Goal: Task Accomplishment & Management: Complete application form

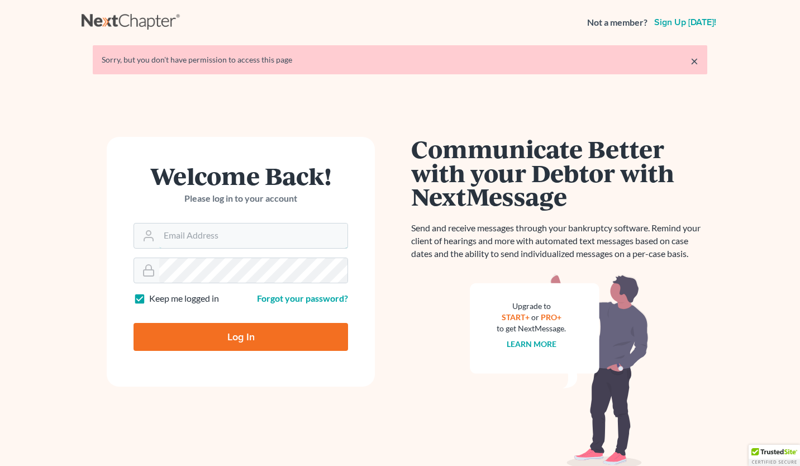
type input "david@thompsonlawpcllo.com"
click at [244, 338] on input "Log In" at bounding box center [241, 337] width 215 height 28
type input "Thinking..."
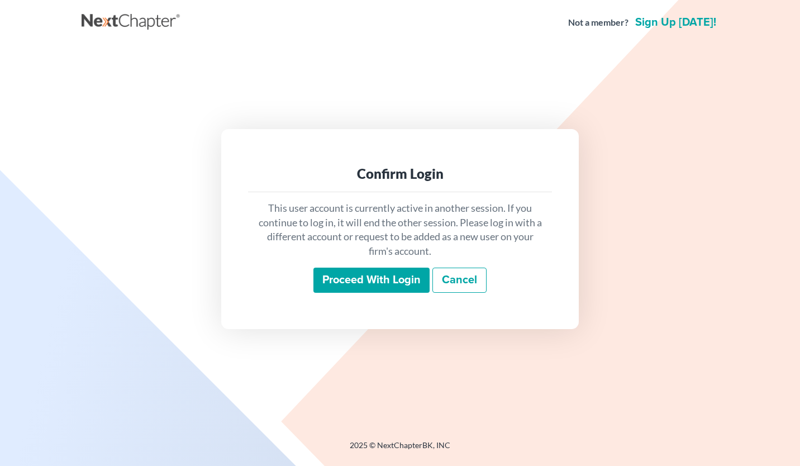
click at [367, 288] on input "Proceed with login" at bounding box center [372, 281] width 116 height 26
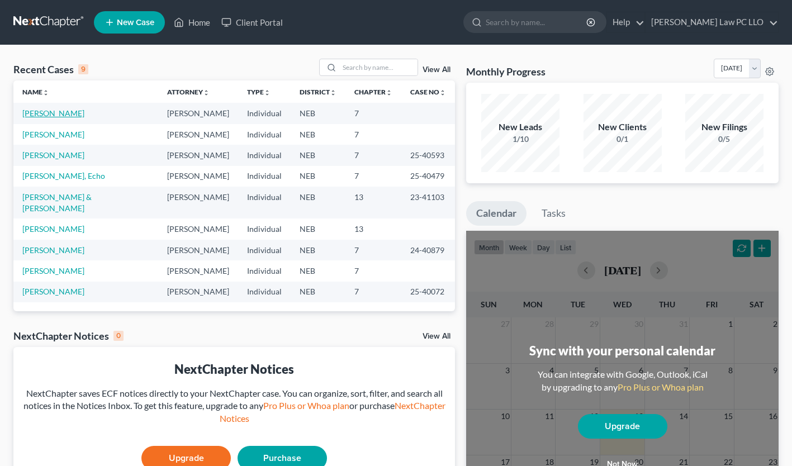
click at [53, 113] on link "[PERSON_NAME]" at bounding box center [53, 113] width 62 height 10
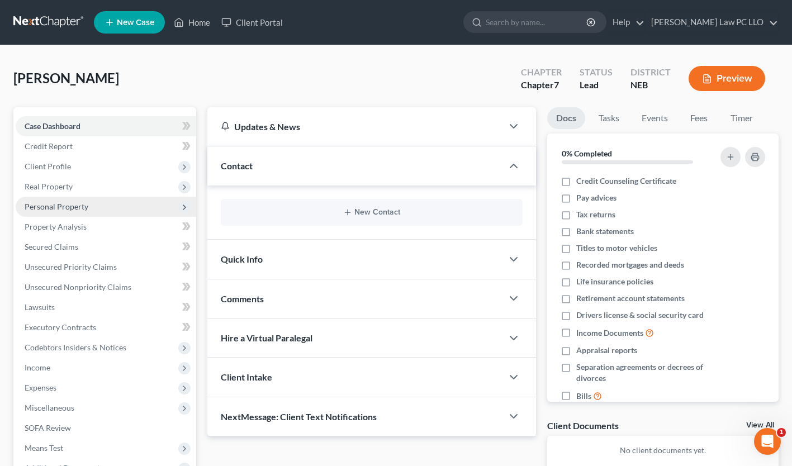
click at [51, 205] on span "Personal Property" at bounding box center [57, 207] width 64 height 10
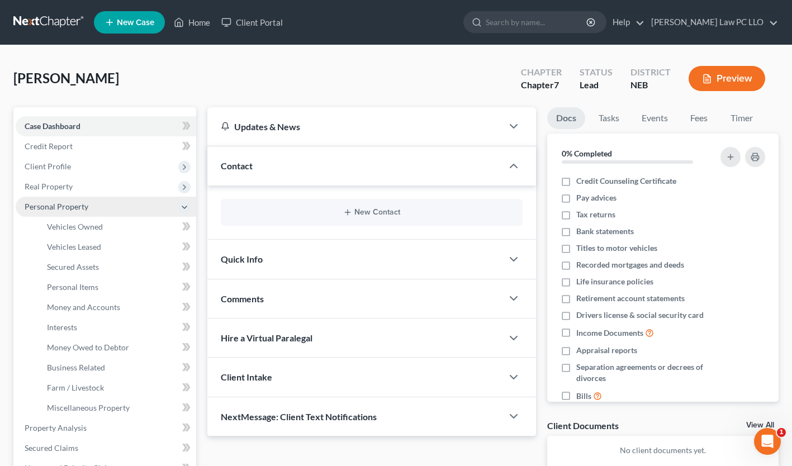
click at [74, 204] on span "Personal Property" at bounding box center [57, 207] width 64 height 10
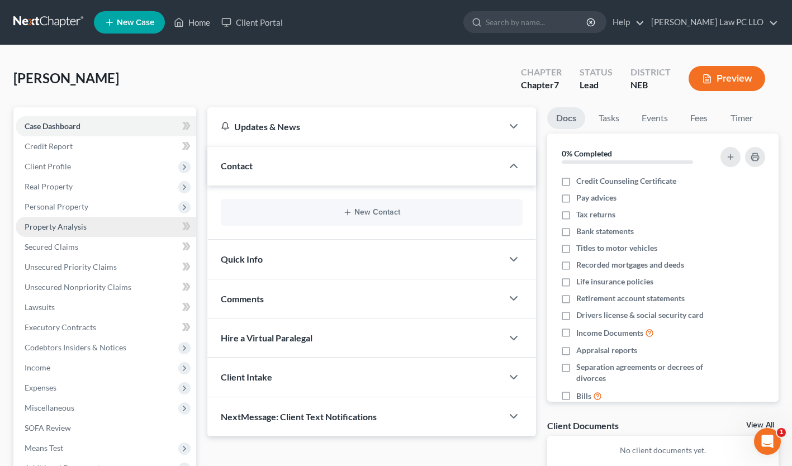
click at [91, 225] on link "Property Analysis" at bounding box center [106, 227] width 181 height 20
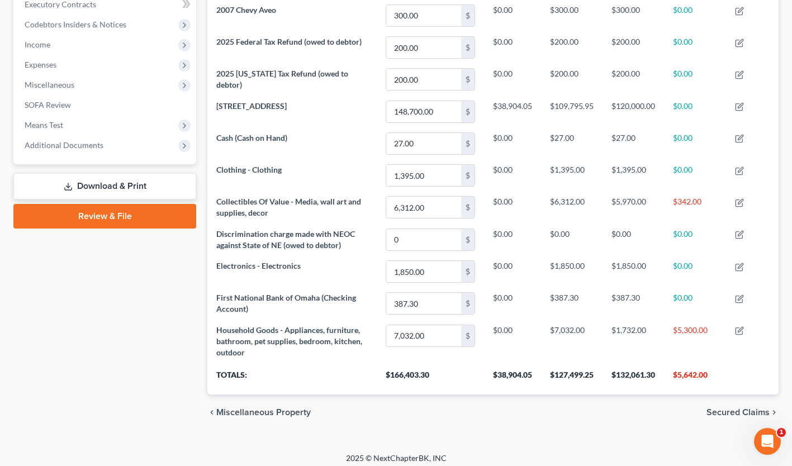
scroll to position [329, 0]
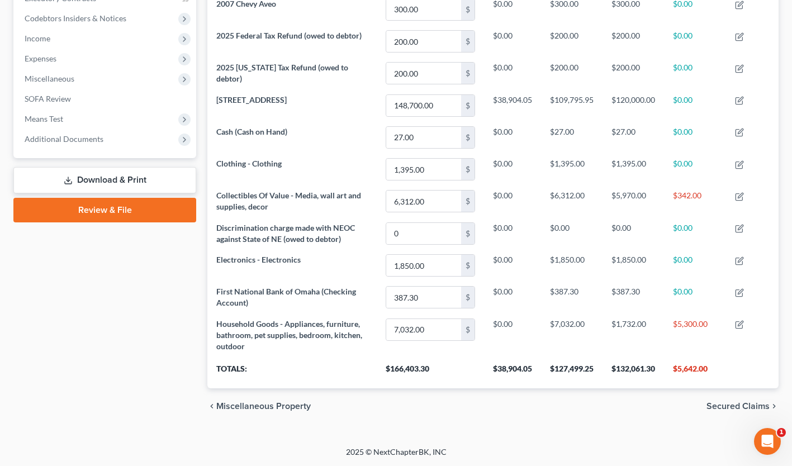
click at [112, 344] on div "Case Dashboard Payments Invoices Payments Payments Credit Report Client Profile" at bounding box center [105, 101] width 194 height 646
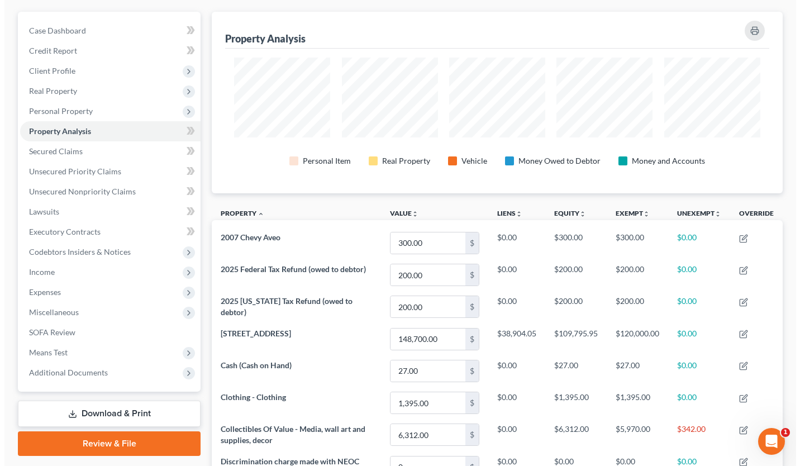
scroll to position [0, 0]
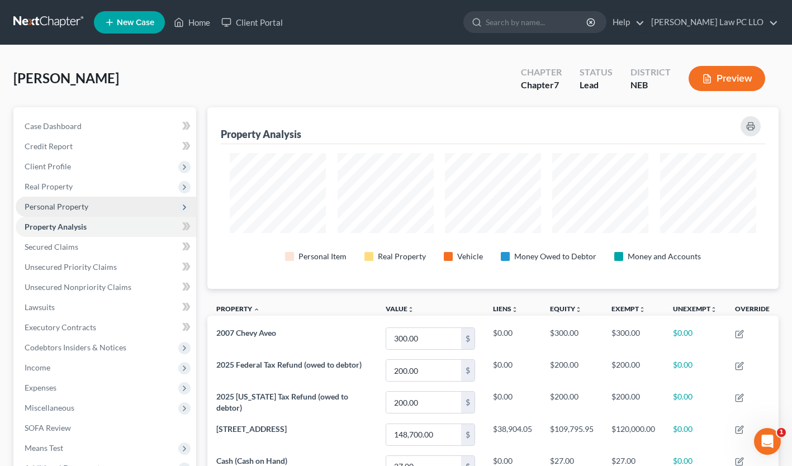
click at [75, 205] on span "Personal Property" at bounding box center [57, 207] width 64 height 10
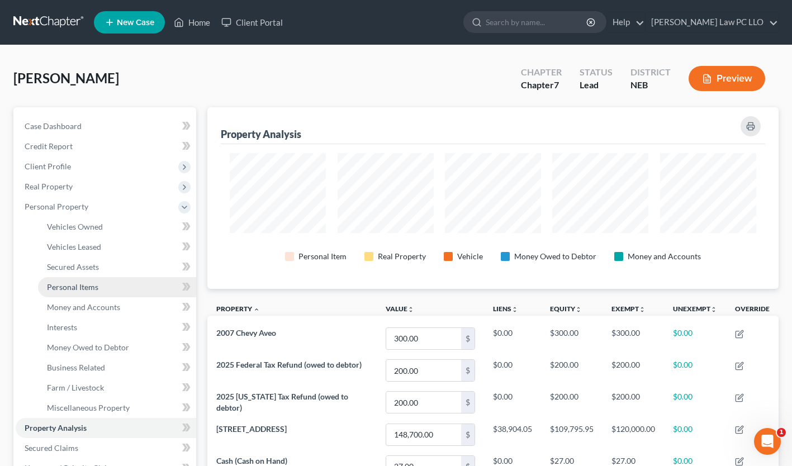
click at [91, 286] on span "Personal Items" at bounding box center [72, 287] width 51 height 10
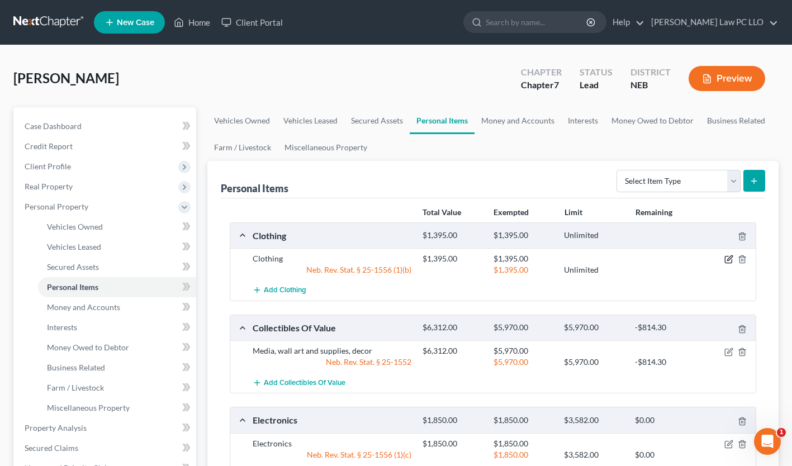
click at [727, 259] on icon "button" at bounding box center [728, 259] width 9 height 9
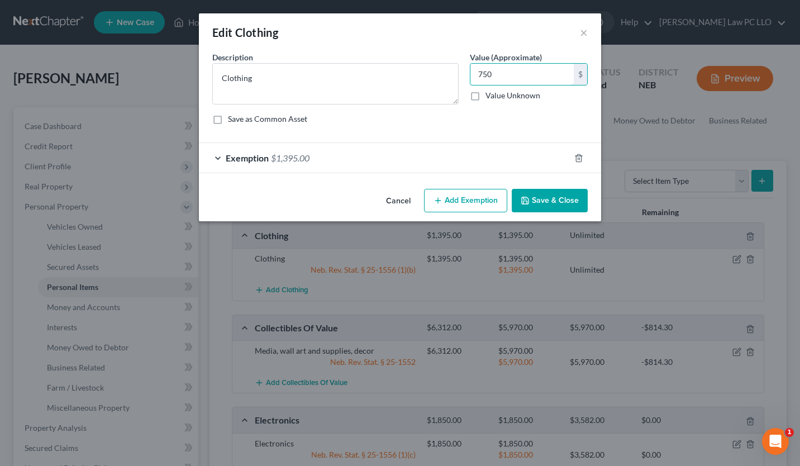
type input "750"
click at [466, 161] on div "Exemption $1,395.00" at bounding box center [384, 158] width 371 height 30
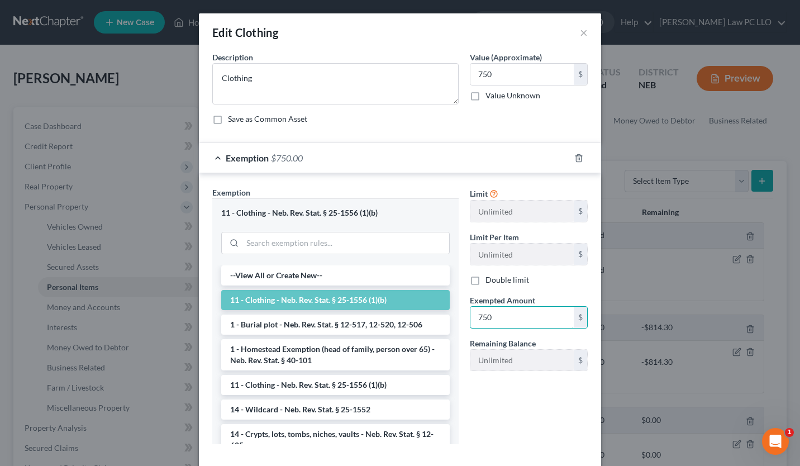
type input "750"
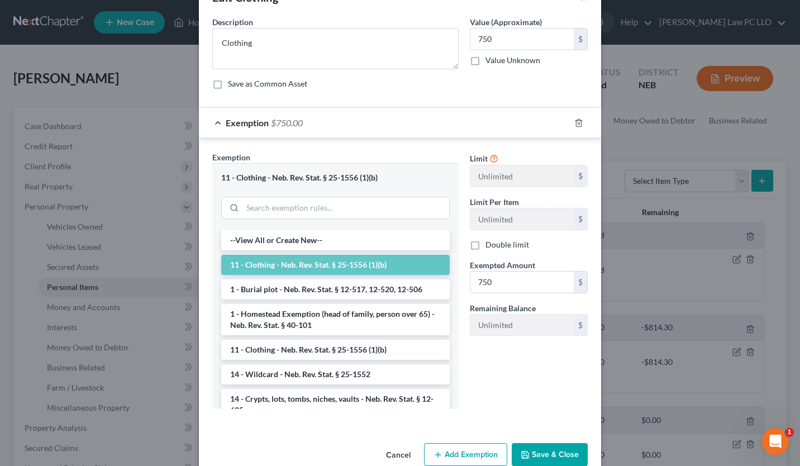
scroll to position [58, 0]
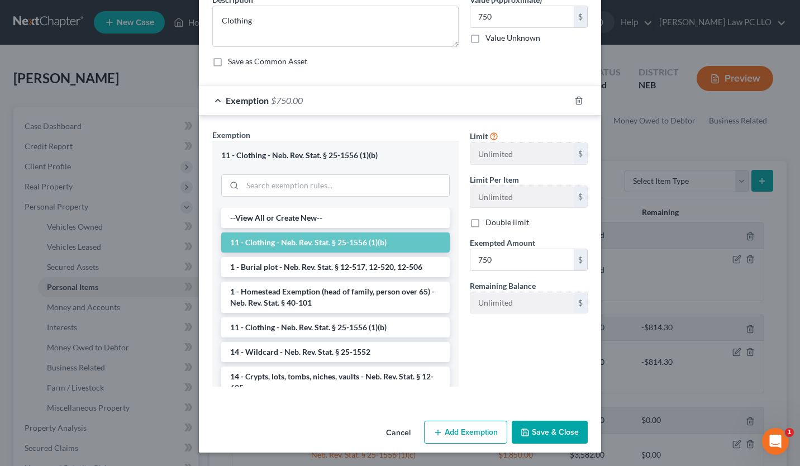
click at [557, 427] on button "Save & Close" at bounding box center [550, 432] width 76 height 23
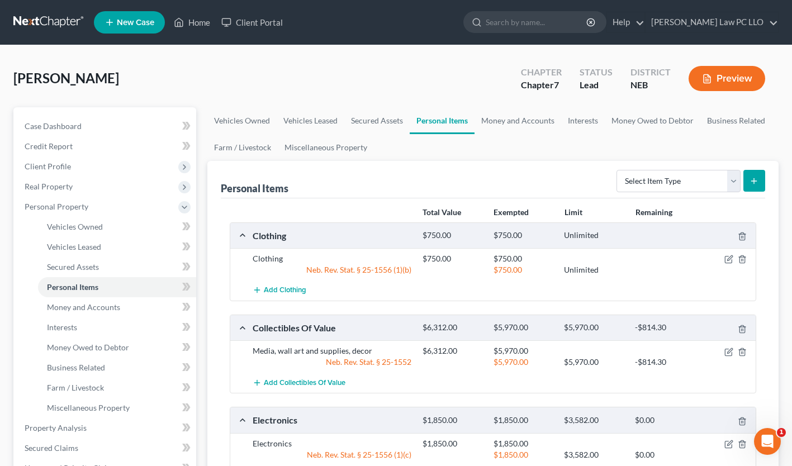
click at [221, 423] on div "Total Value Exempted Limit Remaining Clothing $750.00 $750.00 Unlimited Clothin…" at bounding box center [493, 407] width 544 height 418
click at [729, 349] on icon "button" at bounding box center [728, 352] width 9 height 9
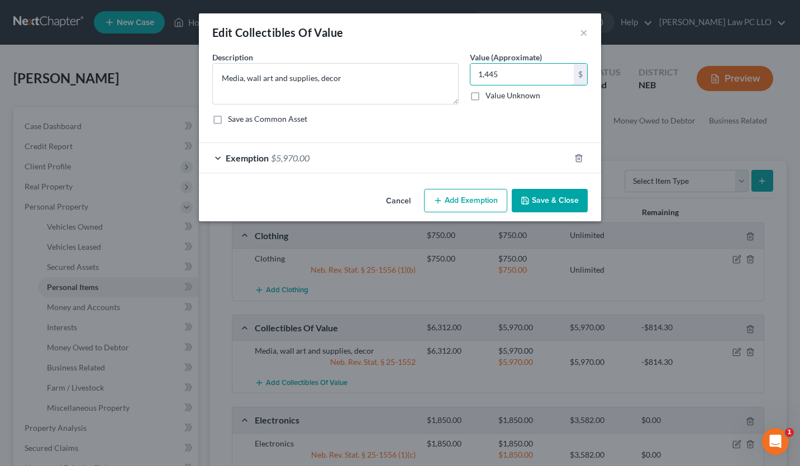
type input "1,445"
click at [517, 160] on div "Exemption $5,970.00" at bounding box center [384, 158] width 371 height 30
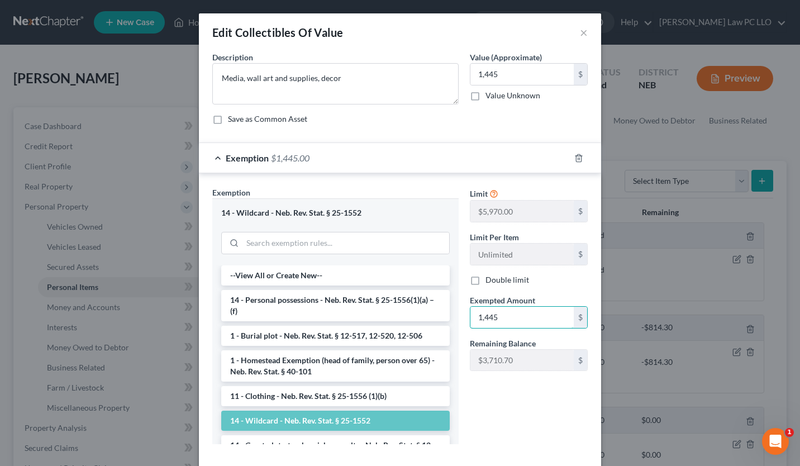
type input "1,445"
click at [503, 390] on div "Limit $5,970.00 $ Limit Per Item Unlimited $ Double limit Exempted Amount * 1,4…" at bounding box center [528, 320] width 129 height 266
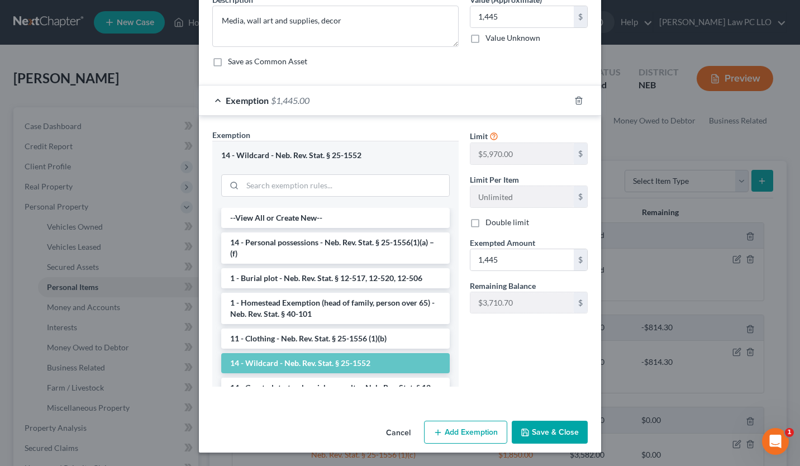
click at [554, 428] on button "Save & Close" at bounding box center [550, 432] width 76 height 23
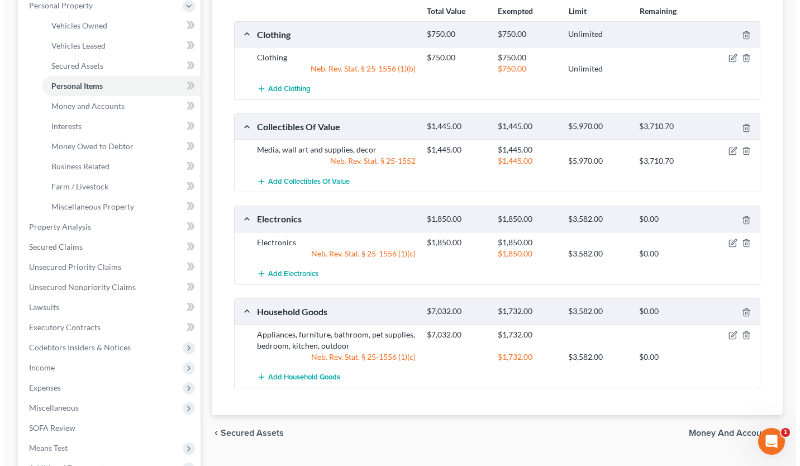
scroll to position [209, 0]
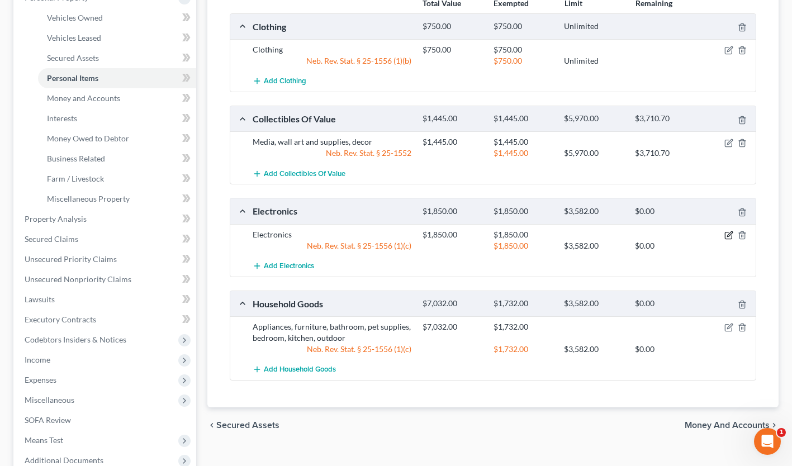
click at [729, 234] on icon "button" at bounding box center [728, 235] width 9 height 9
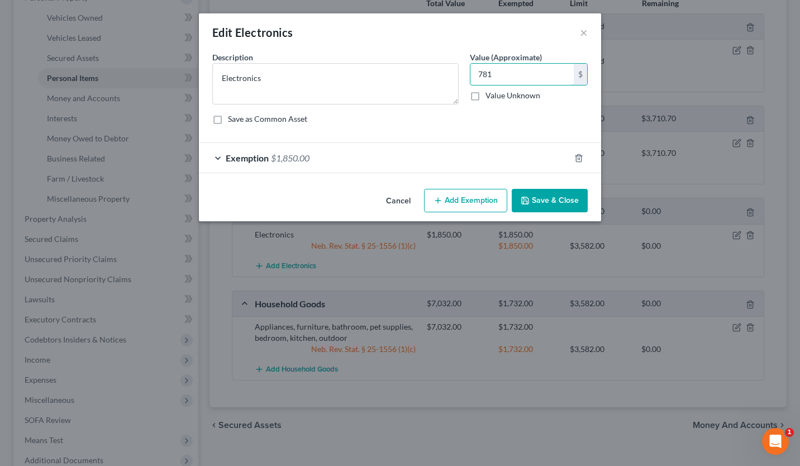
type input "781"
click at [467, 158] on div "Exemption $1,850.00" at bounding box center [384, 158] width 371 height 30
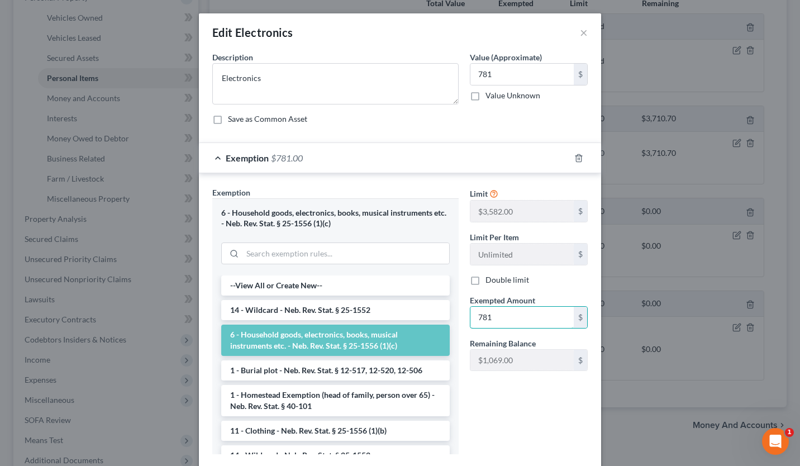
type input "781"
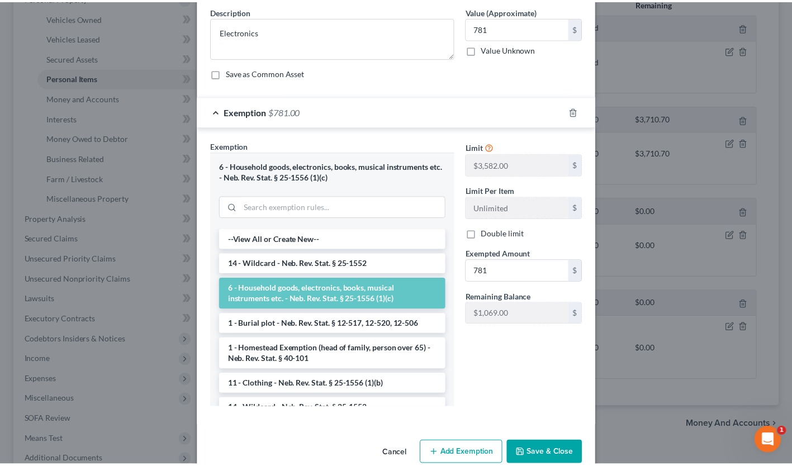
scroll to position [68, 0]
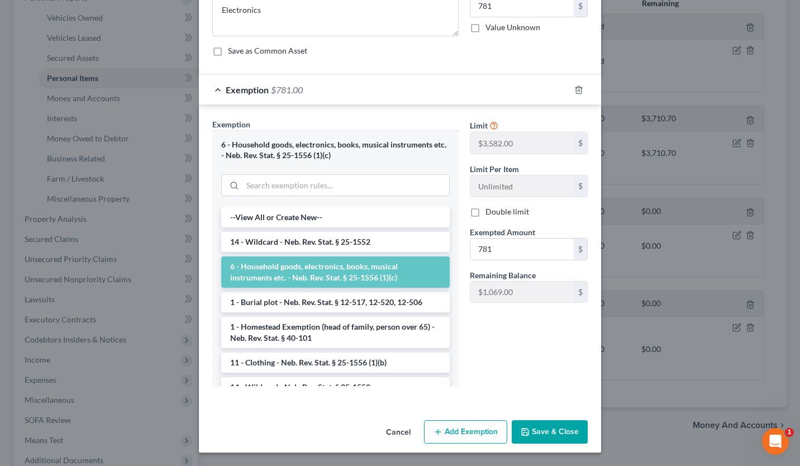
click at [538, 428] on button "Save & Close" at bounding box center [550, 431] width 76 height 23
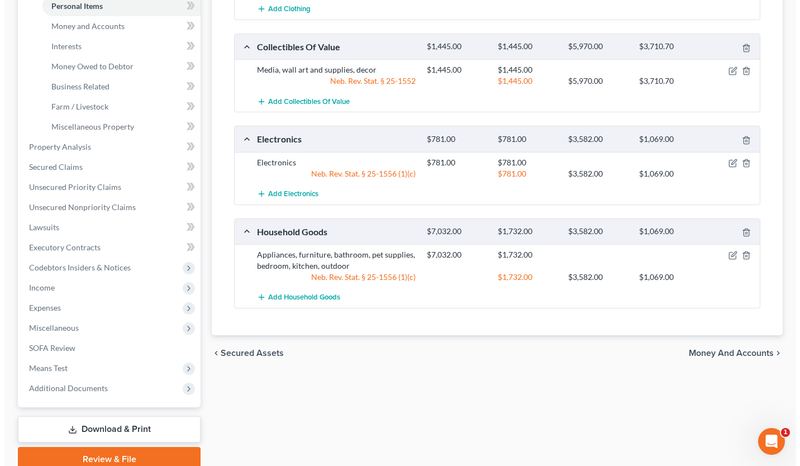
scroll to position [282, 0]
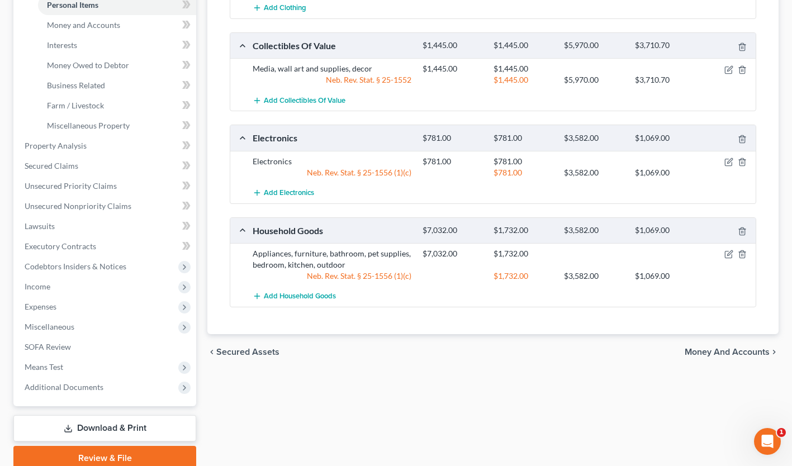
click at [240, 401] on div "Vehicles Owned Vehicles Leased Secured Assets Personal Items Money and Accounts…" at bounding box center [493, 148] width 582 height 646
click at [725, 255] on icon "button" at bounding box center [728, 254] width 7 height 7
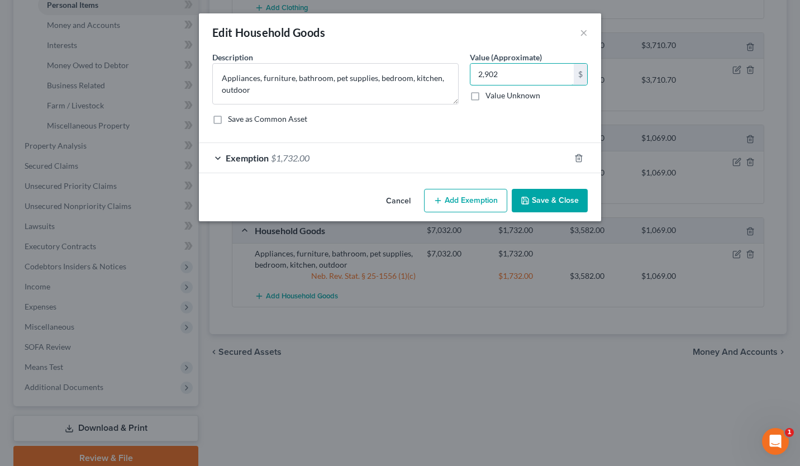
type input "2,902"
click at [449, 159] on div "Exemption $1,732.00" at bounding box center [384, 158] width 371 height 30
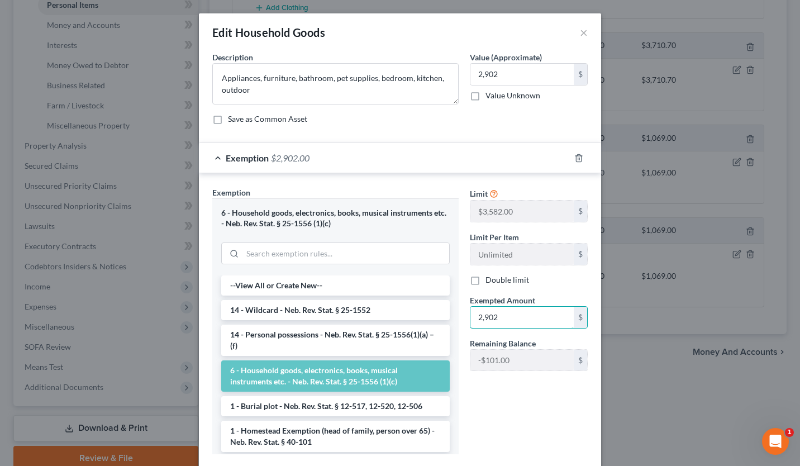
type input "2,902"
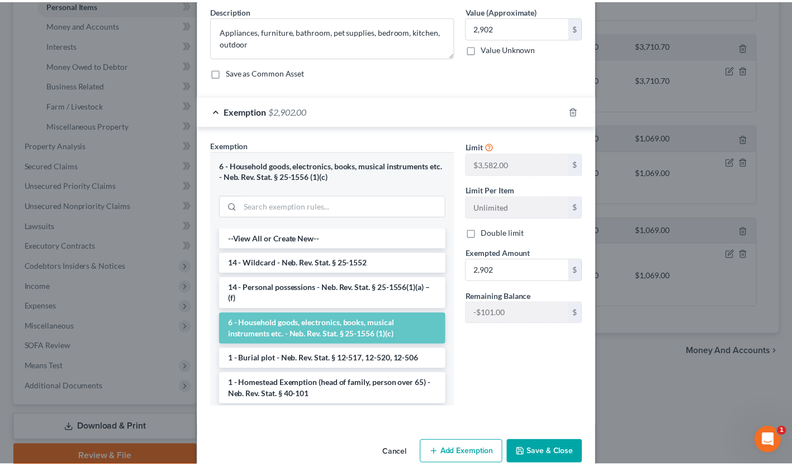
scroll to position [68, 0]
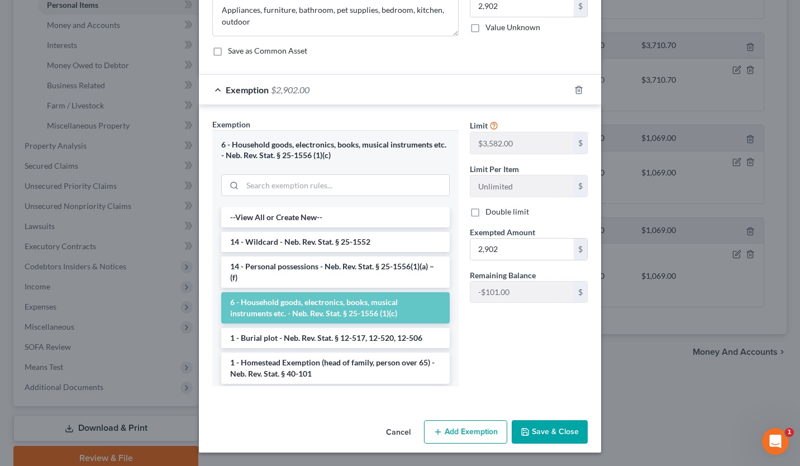
click at [548, 433] on button "Save & Close" at bounding box center [550, 431] width 76 height 23
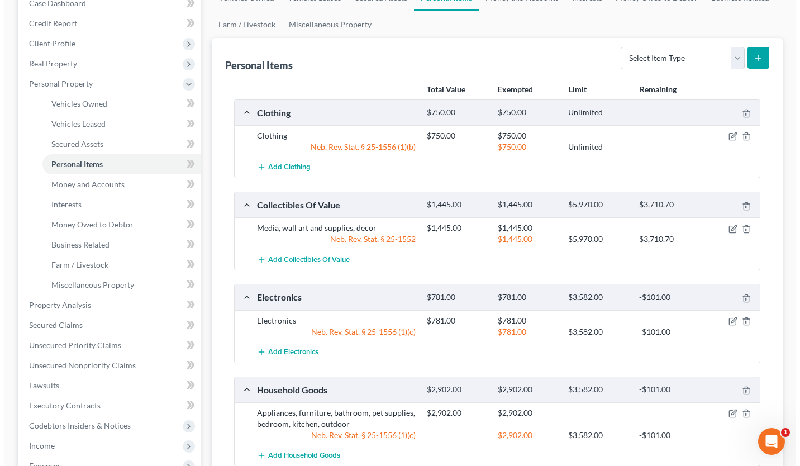
scroll to position [122, 0]
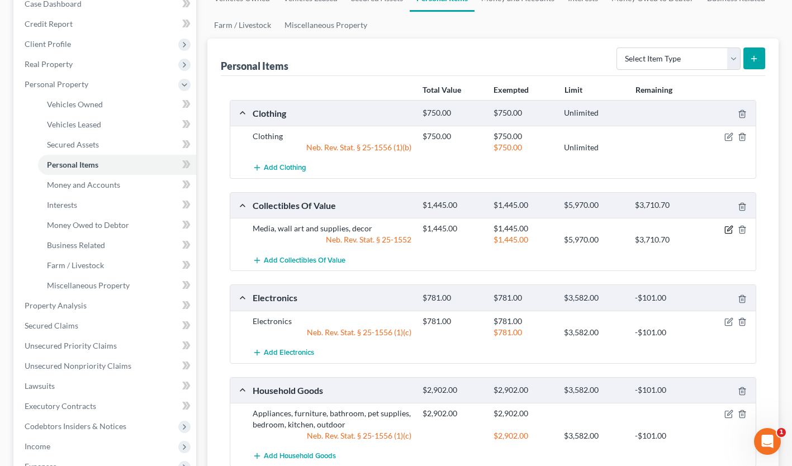
click at [728, 225] on icon "button" at bounding box center [728, 229] width 9 height 9
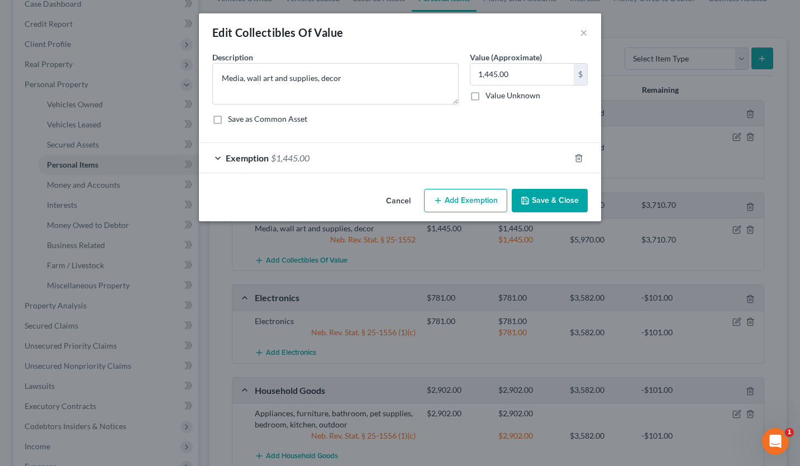
click at [518, 166] on div "Exemption $1,445.00" at bounding box center [384, 158] width 371 height 30
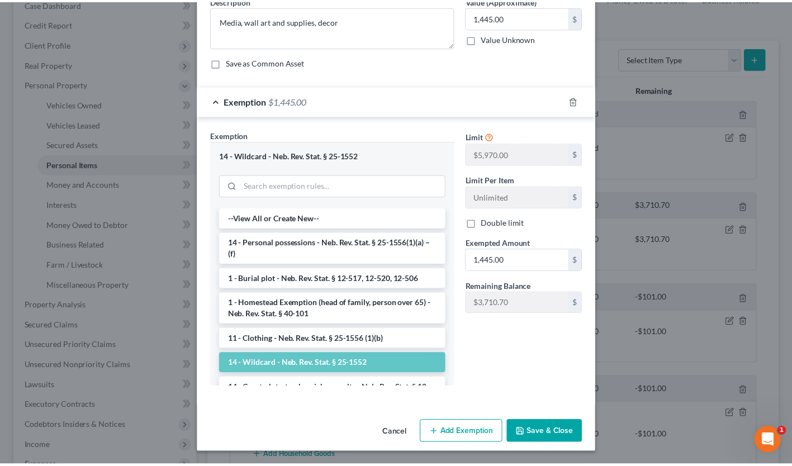
scroll to position [0, 0]
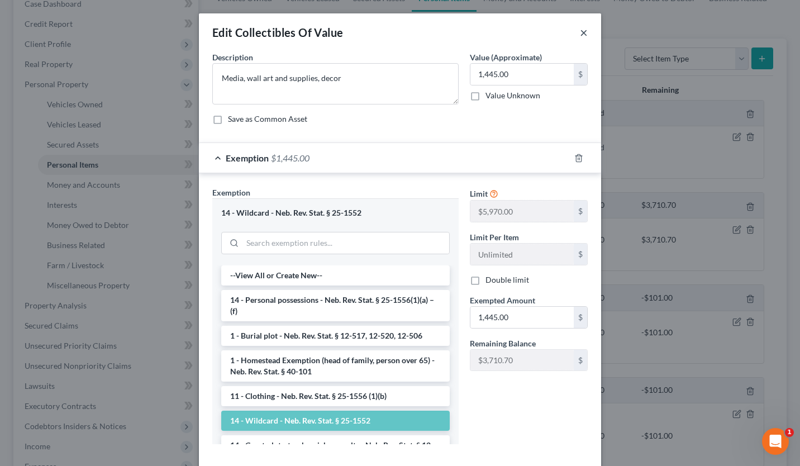
click at [580, 31] on button "×" at bounding box center [584, 32] width 8 height 13
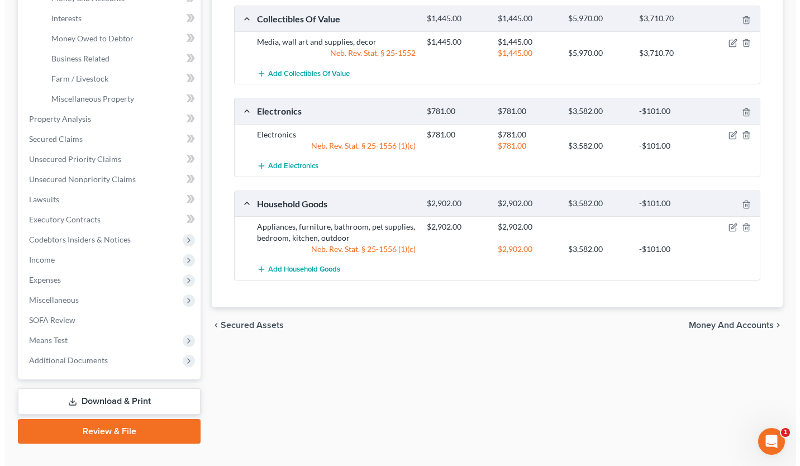
scroll to position [308, 0]
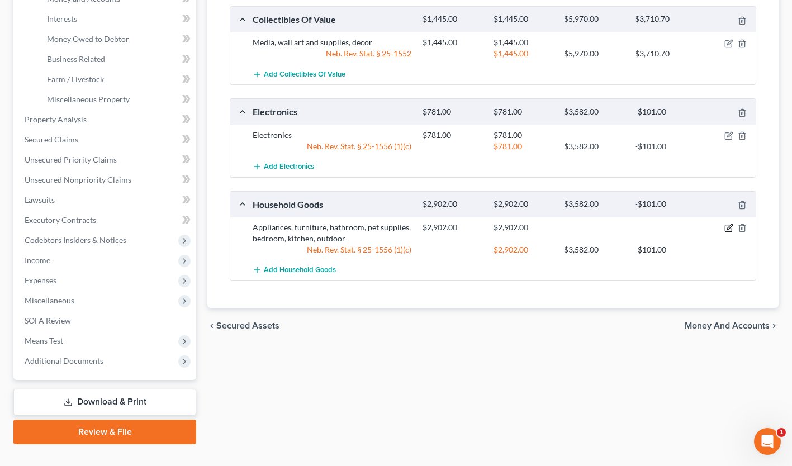
click at [728, 227] on icon "button" at bounding box center [729, 227] width 5 height 5
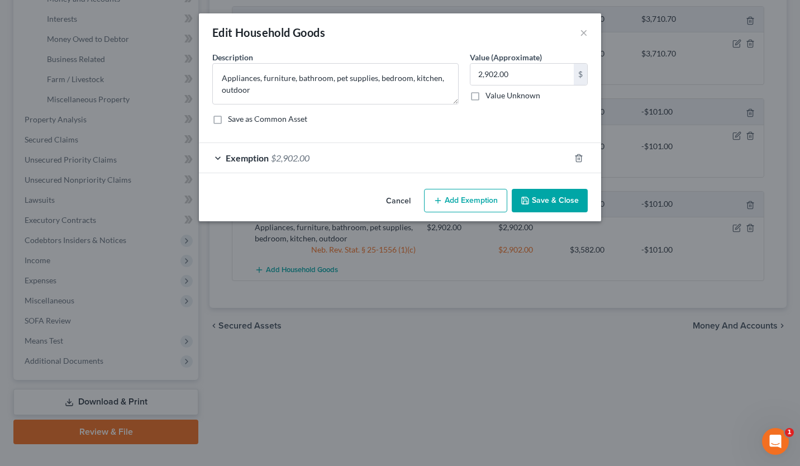
click at [478, 201] on button "Add Exemption" at bounding box center [465, 200] width 83 height 23
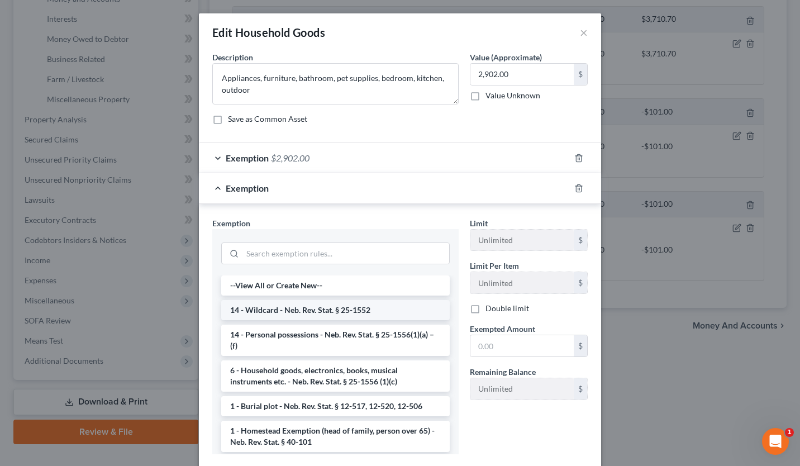
click at [341, 310] on li "14 - Wildcard - Neb. Rev. Stat. § 25-1552" at bounding box center [335, 310] width 229 height 20
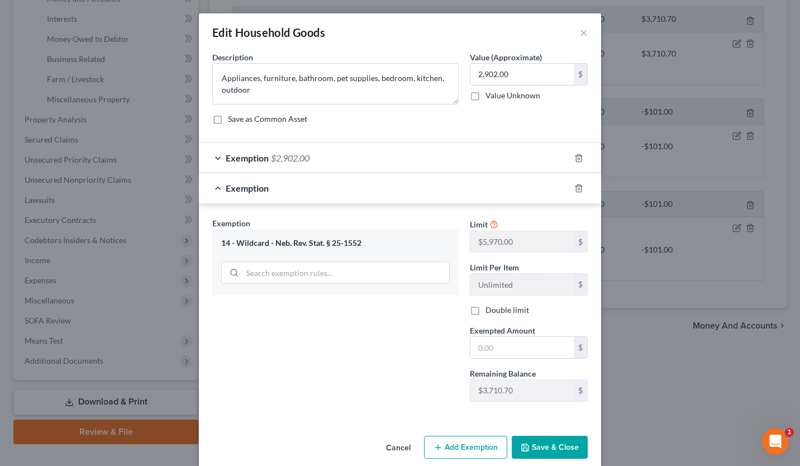
click at [452, 157] on div "Exemption $2,902.00" at bounding box center [384, 158] width 371 height 30
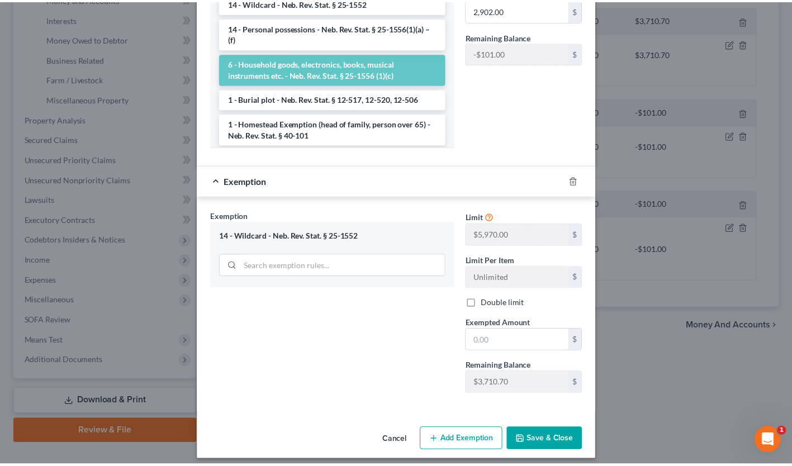
scroll to position [315, 0]
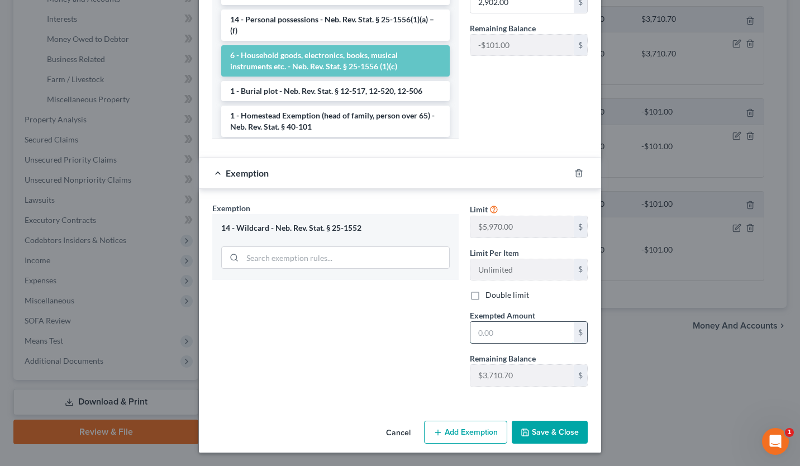
click at [513, 333] on input "text" at bounding box center [522, 332] width 103 height 21
type input "101"
click at [548, 429] on button "Save & Close" at bounding box center [550, 432] width 76 height 23
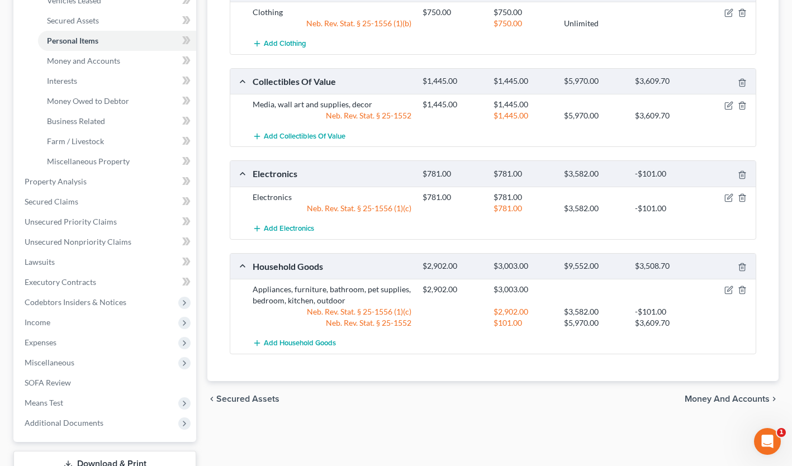
scroll to position [328, 0]
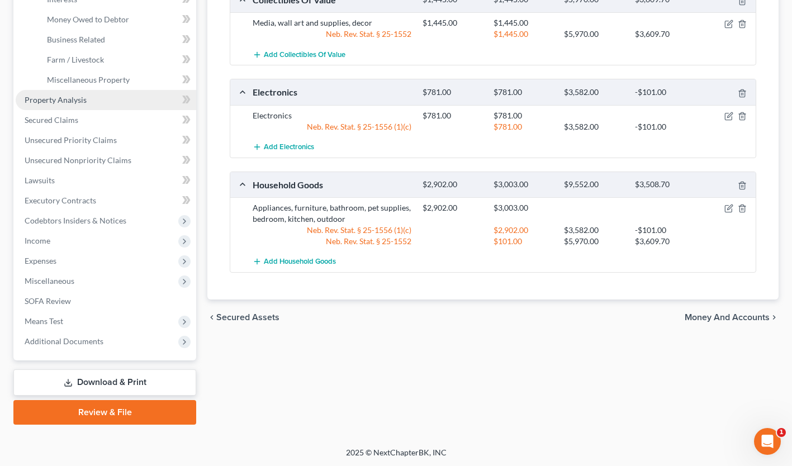
click at [90, 100] on link "Property Analysis" at bounding box center [106, 100] width 181 height 20
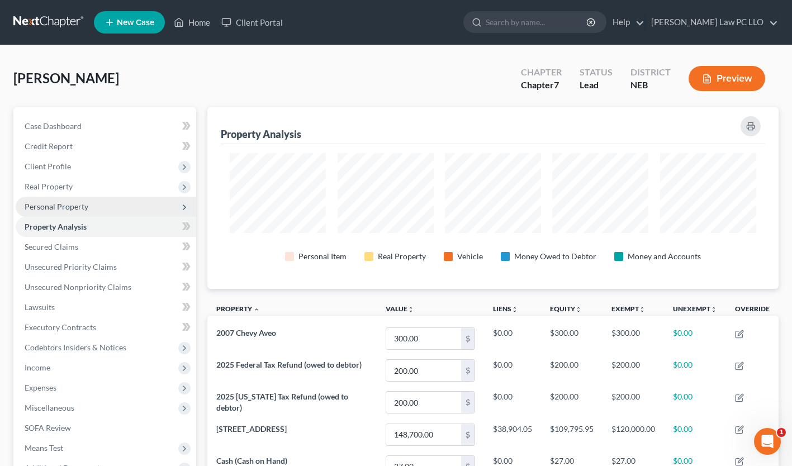
click at [64, 197] on span "Personal Property" at bounding box center [106, 207] width 181 height 20
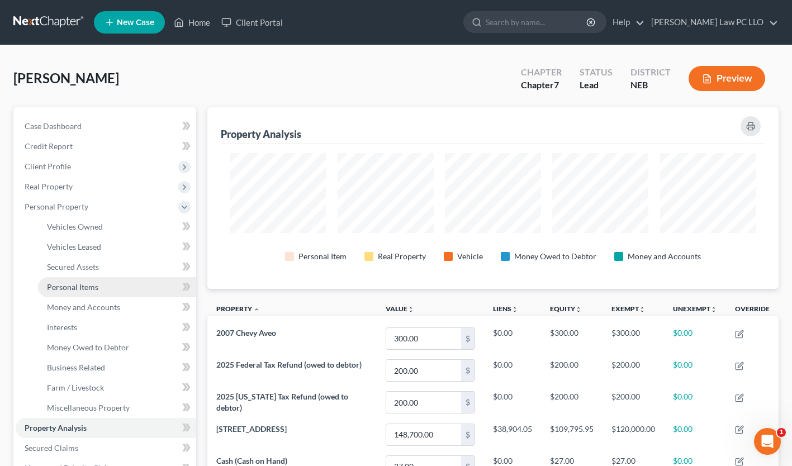
click at [91, 290] on span "Personal Items" at bounding box center [72, 287] width 51 height 10
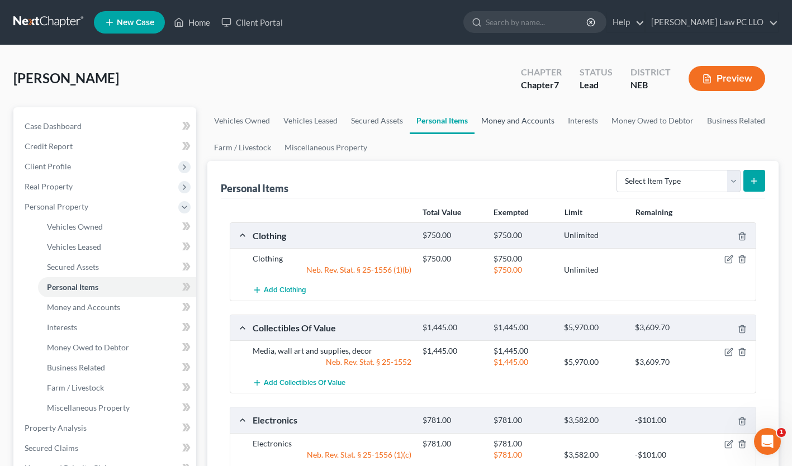
click at [523, 124] on link "Money and Accounts" at bounding box center [517, 120] width 87 height 27
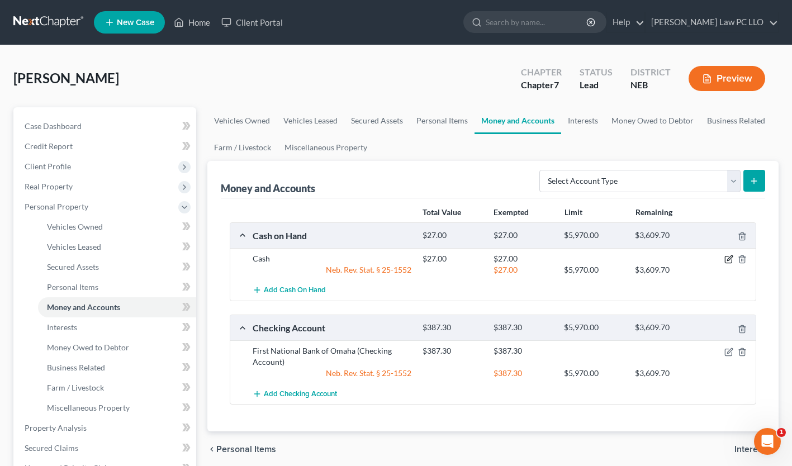
click at [730, 256] on icon "button" at bounding box center [729, 258] width 5 height 5
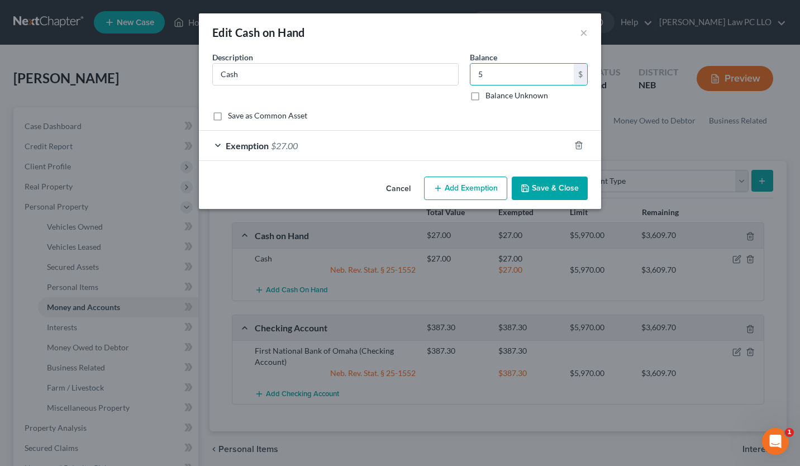
type input "5"
click at [482, 154] on div "Exemption $27.00" at bounding box center [384, 146] width 371 height 30
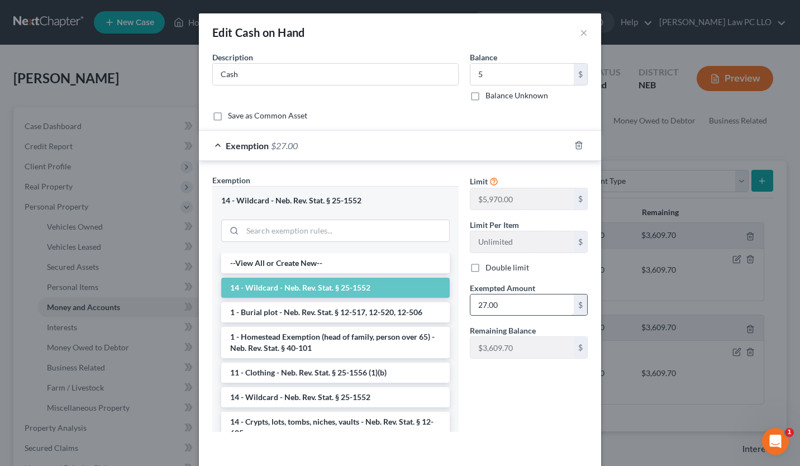
click at [499, 299] on input "27.00" at bounding box center [522, 305] width 103 height 21
type input "5"
click at [507, 386] on div "Limit $5,970.00 $ Limit Per Item Unlimited $ Double limit Exempted Amount * 5 $…" at bounding box center [528, 307] width 129 height 266
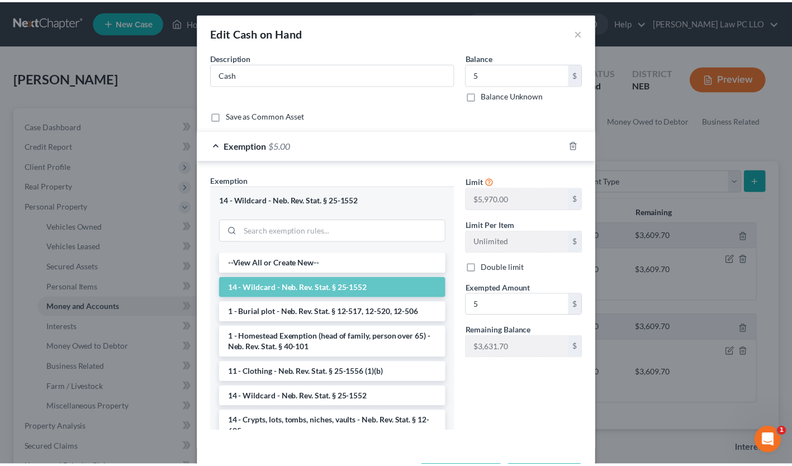
scroll to position [45, 0]
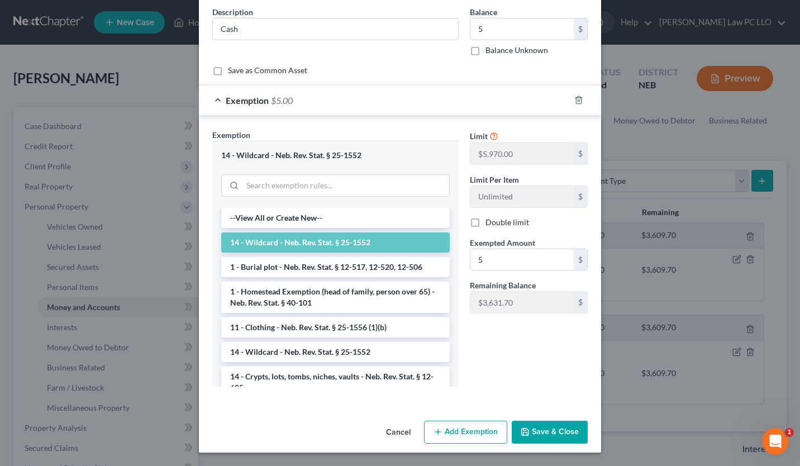
click at [526, 435] on icon "button" at bounding box center [525, 432] width 9 height 9
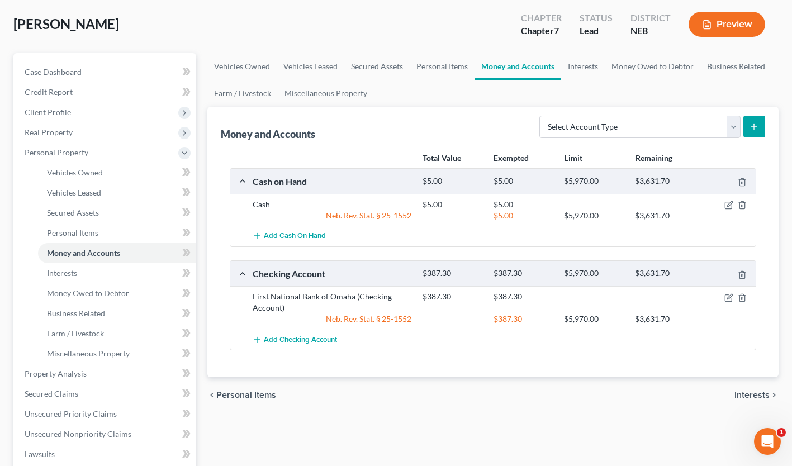
scroll to position [53, 0]
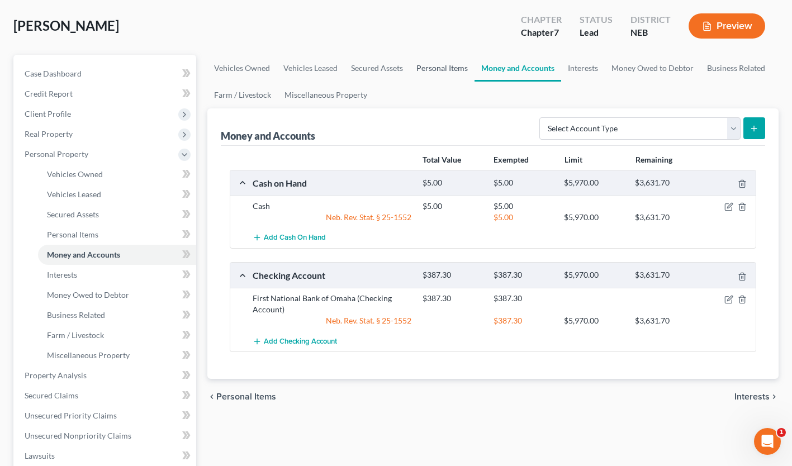
click at [440, 64] on link "Personal Items" at bounding box center [442, 68] width 65 height 27
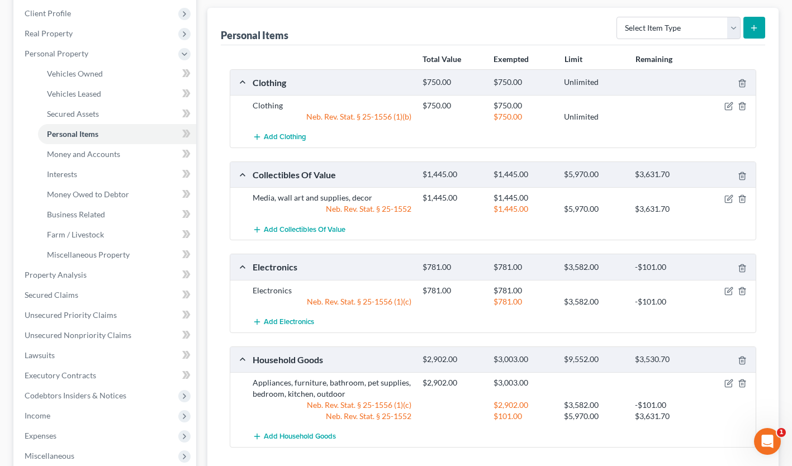
scroll to position [147, 0]
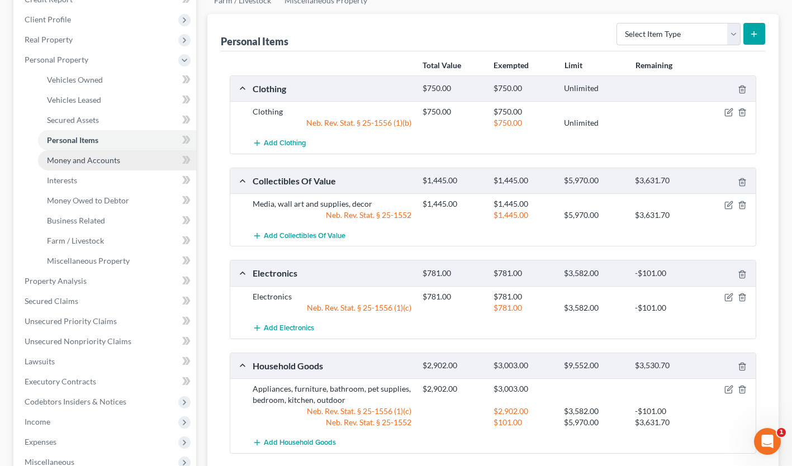
click at [76, 159] on span "Money and Accounts" at bounding box center [83, 160] width 73 height 10
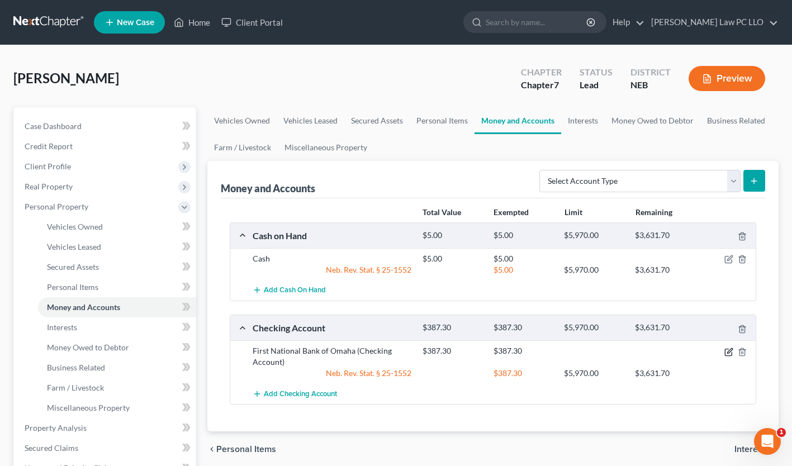
click at [731, 350] on icon "button" at bounding box center [729, 350] width 5 height 5
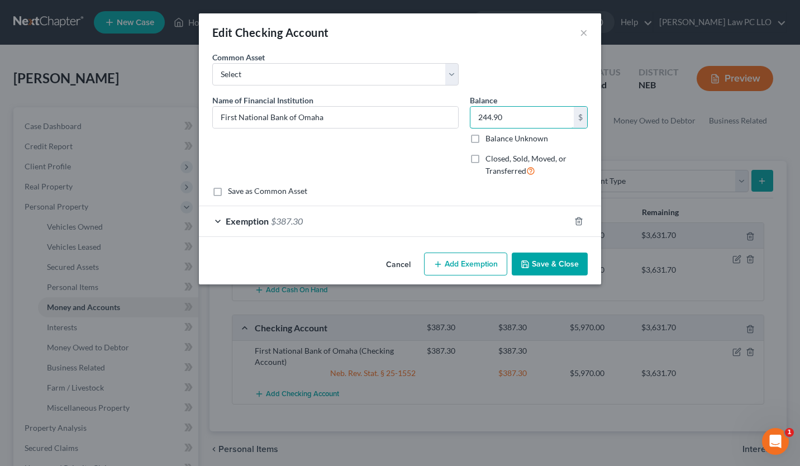
type input "244.90"
click at [502, 210] on div "Exemption $387.30" at bounding box center [384, 221] width 371 height 30
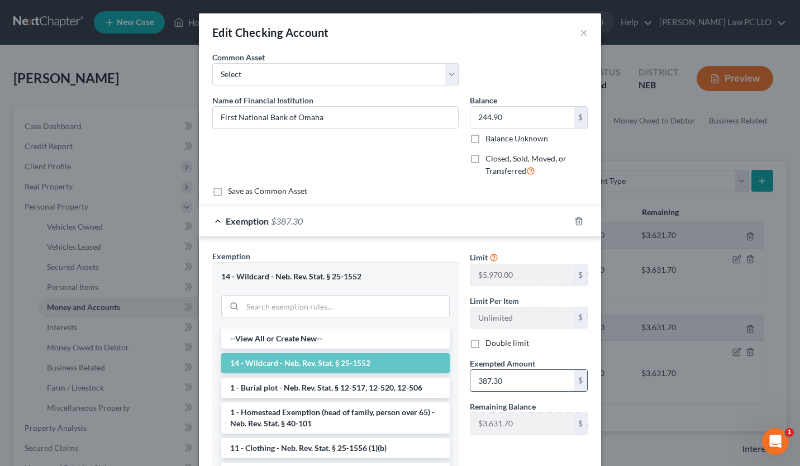
click at [506, 381] on input "387.30" at bounding box center [522, 380] width 103 height 21
type input "244.90"
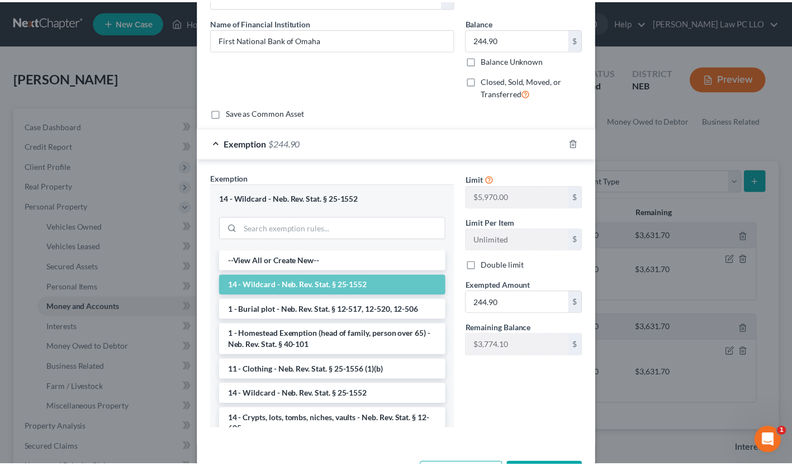
scroll to position [121, 0]
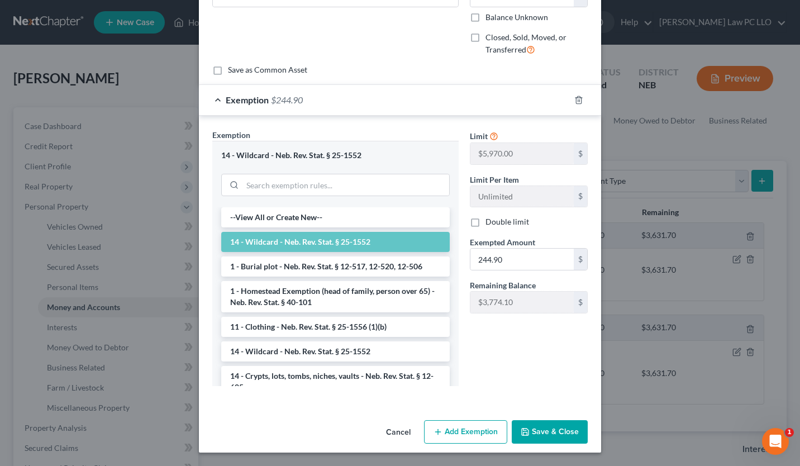
click at [549, 430] on button "Save & Close" at bounding box center [550, 431] width 76 height 23
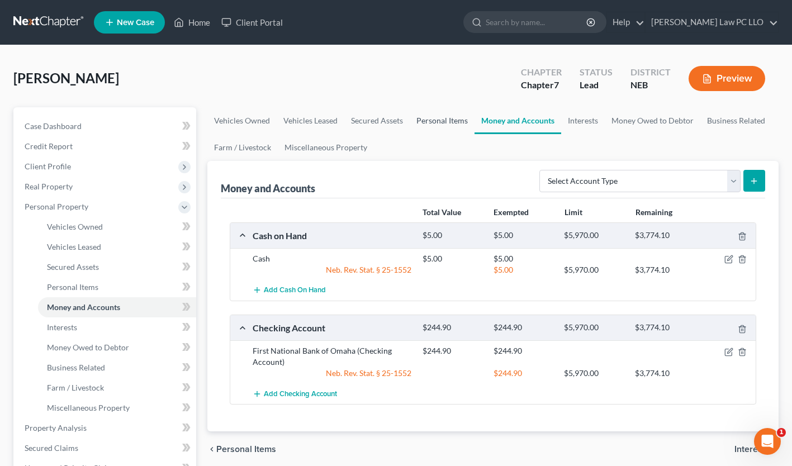
click at [437, 120] on link "Personal Items" at bounding box center [442, 120] width 65 height 27
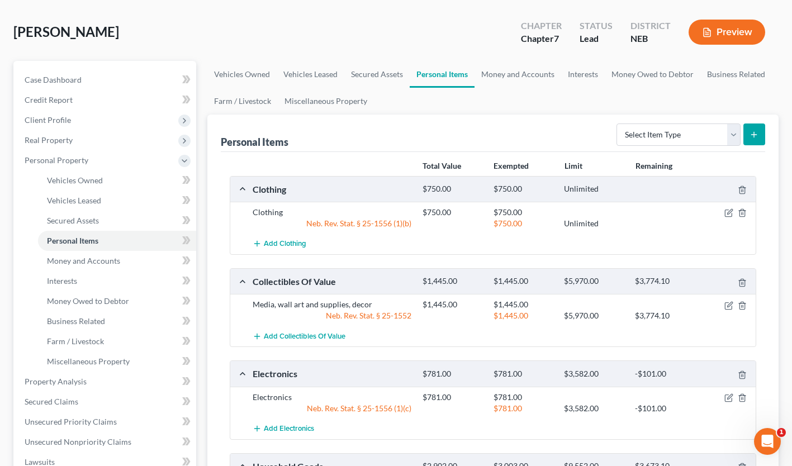
scroll to position [44, 0]
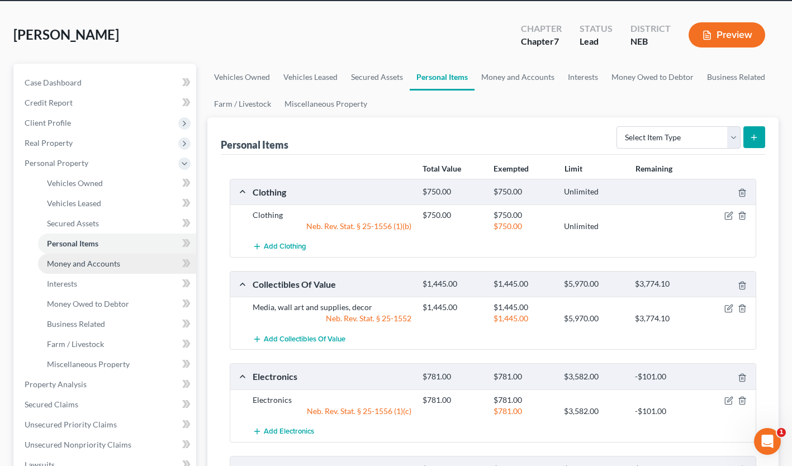
click at [111, 263] on span "Money and Accounts" at bounding box center [83, 264] width 73 height 10
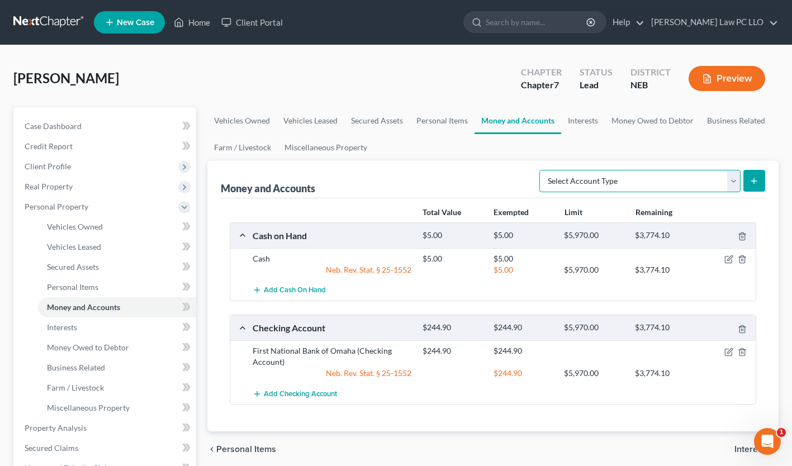
click at [733, 181] on select "Select Account Type Brokerage Cash on Hand Certificates of Deposit Checking Acc…" at bounding box center [639, 181] width 201 height 22
click at [728, 177] on select "Select Account Type Brokerage Cash on Hand Certificates of Deposit Checking Acc…" at bounding box center [639, 181] width 201 height 22
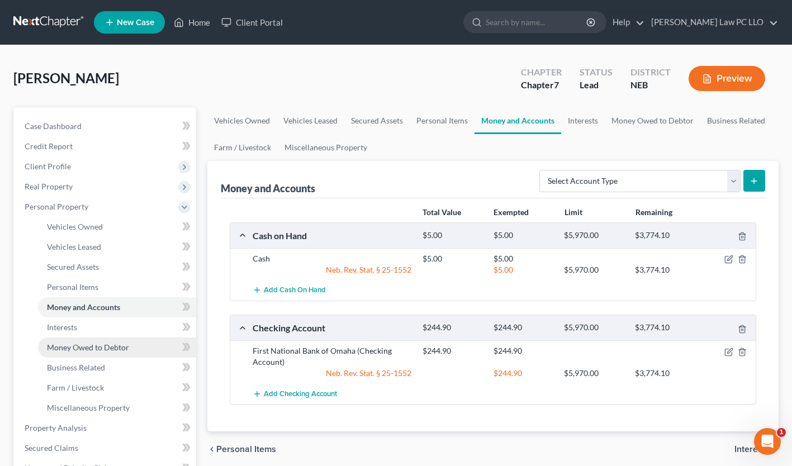
click at [115, 346] on span "Money Owed to Debtor" at bounding box center [88, 348] width 82 height 10
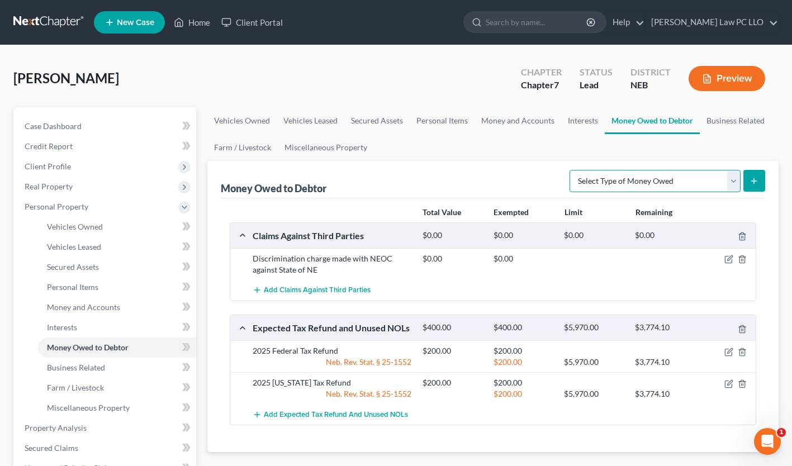
click at [730, 182] on select "Select Type of Money Owed Accounts Receivable Alimony Child Support Claims Agai…" at bounding box center [654, 181] width 171 height 22
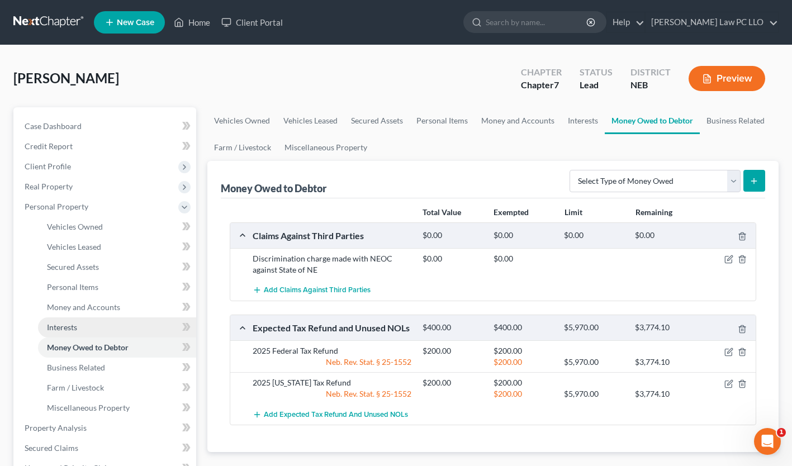
click at [116, 327] on link "Interests" at bounding box center [117, 327] width 158 height 20
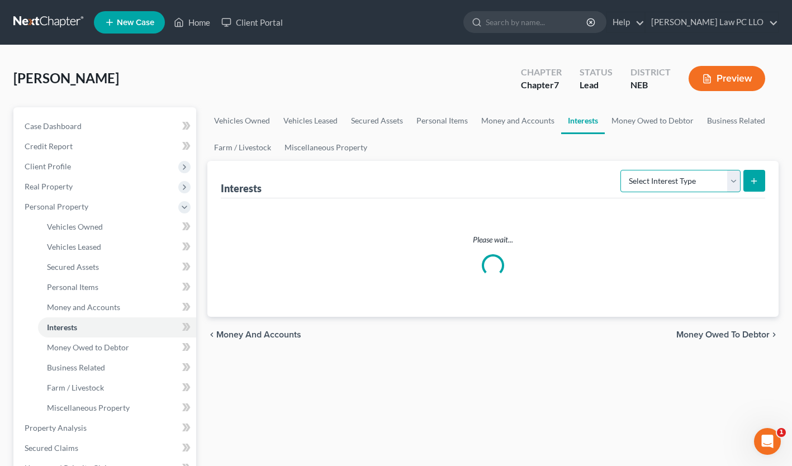
click at [732, 180] on select "Select Interest Type 401K Annuity Bond Education IRA Government Bond Government…" at bounding box center [680, 181] width 120 height 22
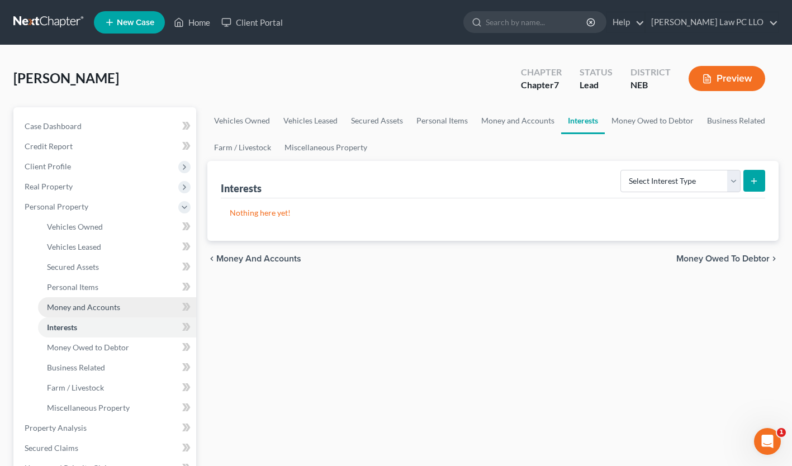
click at [112, 310] on span "Money and Accounts" at bounding box center [83, 307] width 73 height 10
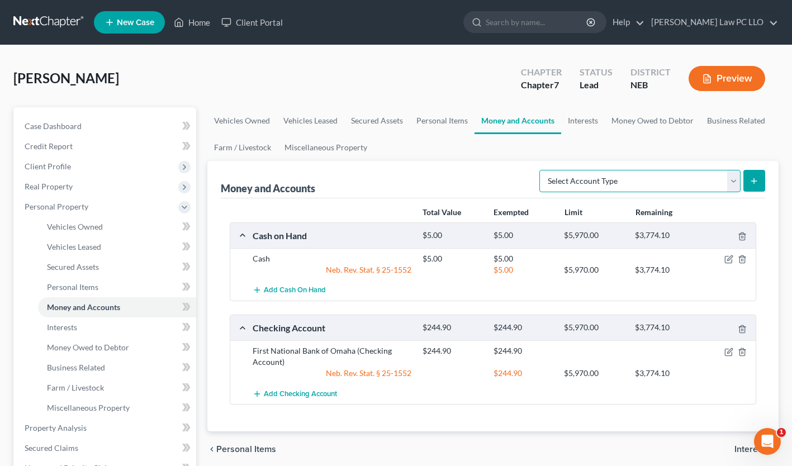
click at [733, 180] on select "Select Account Type Brokerage Cash on Hand Certificates of Deposit Checking Acc…" at bounding box center [639, 181] width 201 height 22
select select "other"
click at [542, 170] on select "Select Account Type Brokerage Cash on Hand Certificates of Deposit Checking Acc…" at bounding box center [639, 181] width 201 height 22
click at [750, 181] on icon "submit" at bounding box center [753, 181] width 9 height 9
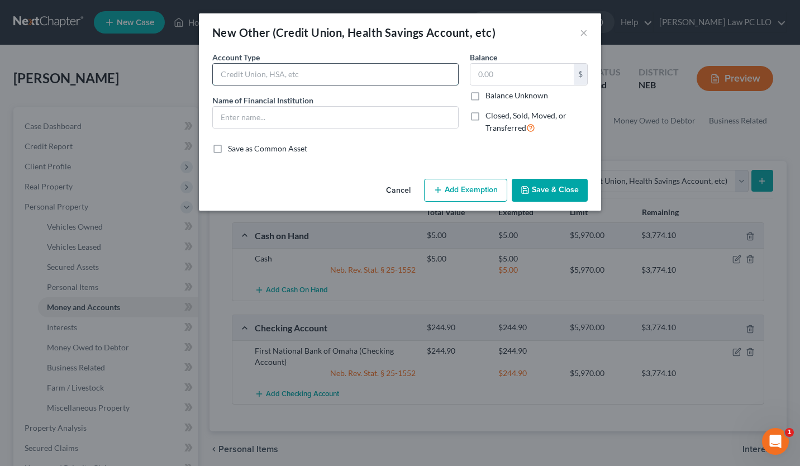
click at [298, 70] on input "text" at bounding box center [335, 74] width 245 height 21
type input "Gift cards"
type input "2"
type input "Miscellanous restaurants"
click at [485, 82] on input "text" at bounding box center [522, 74] width 103 height 21
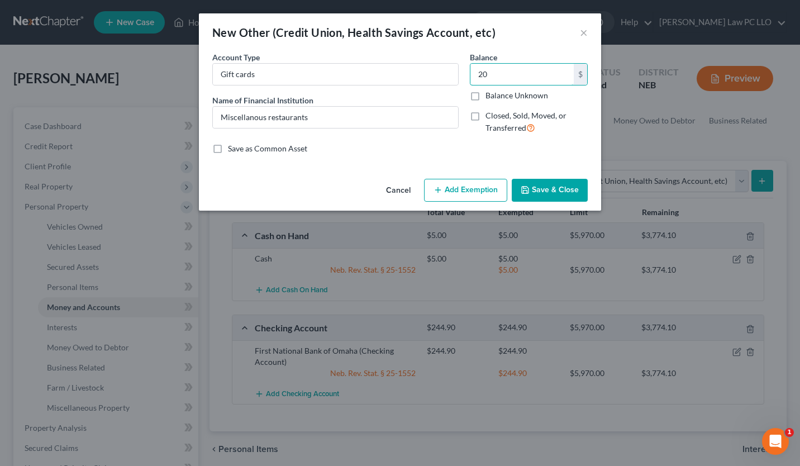
type input "2"
type input "100"
click at [477, 186] on button "Add Exemption" at bounding box center [465, 190] width 83 height 23
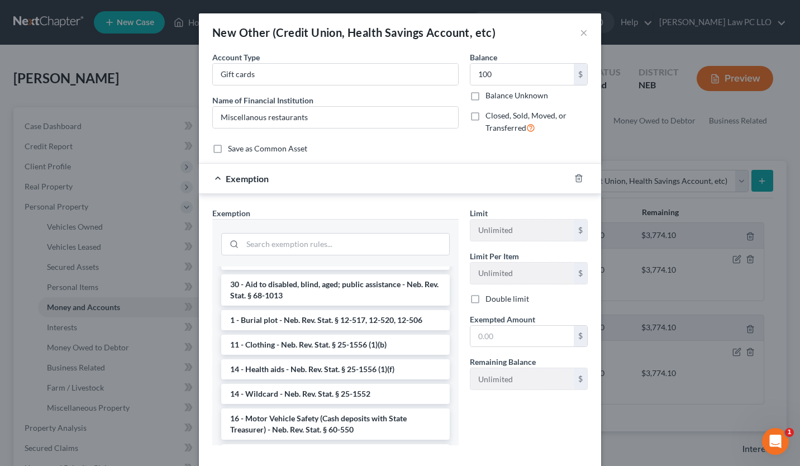
scroll to position [415, 0]
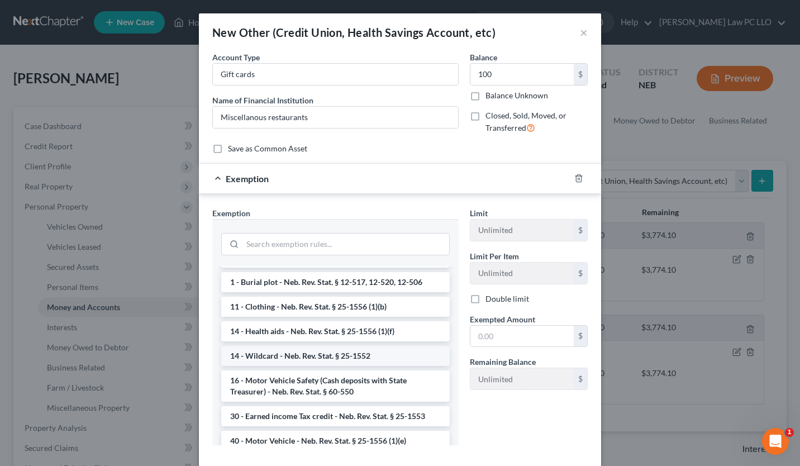
click at [390, 350] on li "14 - Wildcard - Neb. Rev. Stat. § 25-1552" at bounding box center [335, 356] width 229 height 20
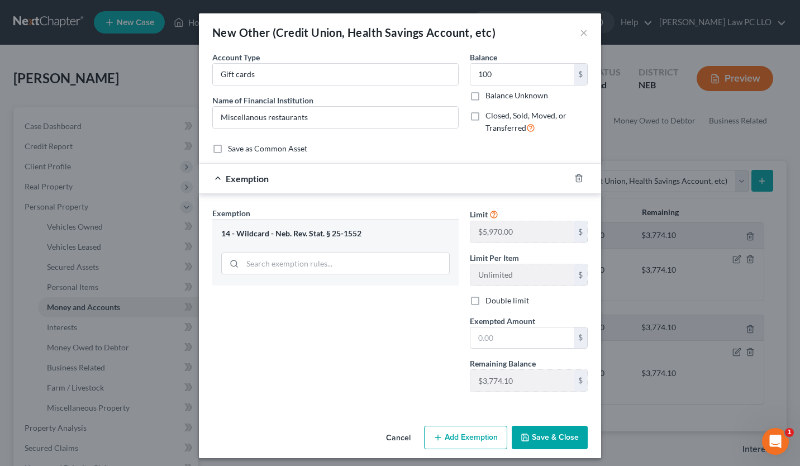
click at [543, 433] on button "Save & Close" at bounding box center [550, 437] width 76 height 23
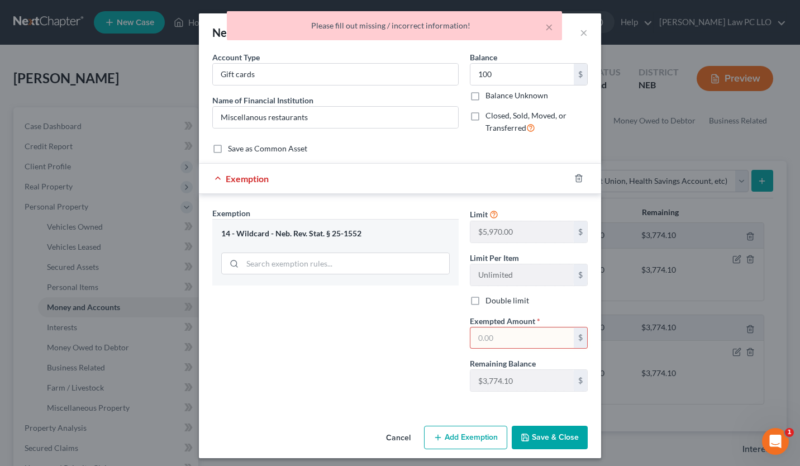
click at [480, 334] on input "text" at bounding box center [522, 338] width 103 height 21
type input "100"
click at [535, 434] on button "Save & Close" at bounding box center [550, 437] width 76 height 23
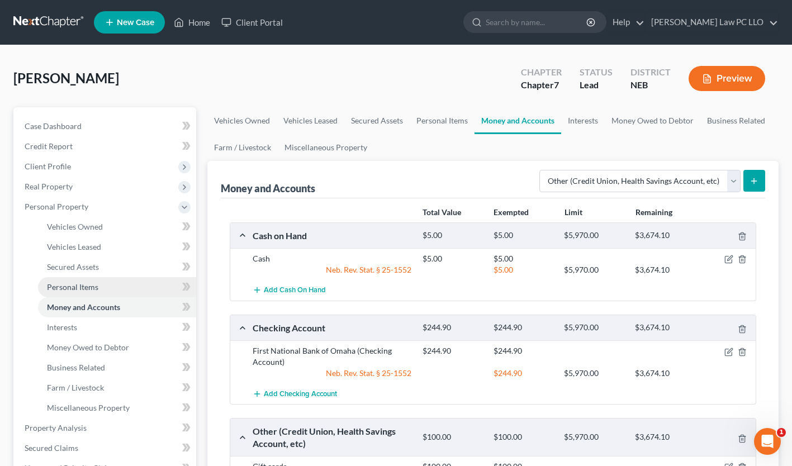
click at [93, 284] on span "Personal Items" at bounding box center [72, 287] width 51 height 10
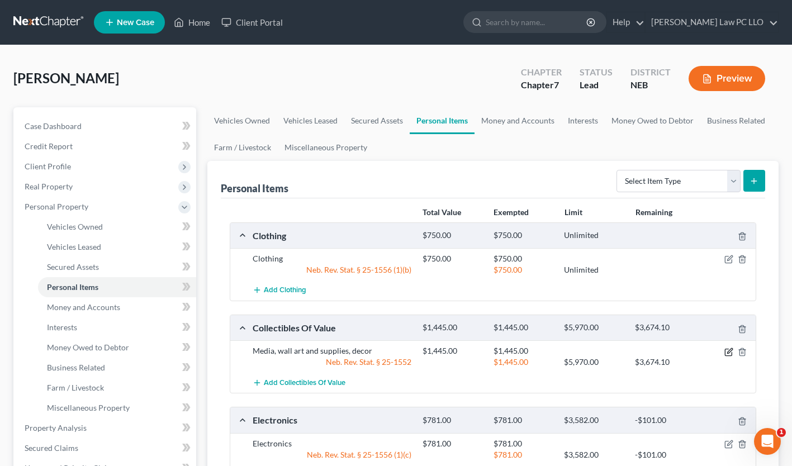
click at [727, 352] on icon "button" at bounding box center [728, 352] width 9 height 9
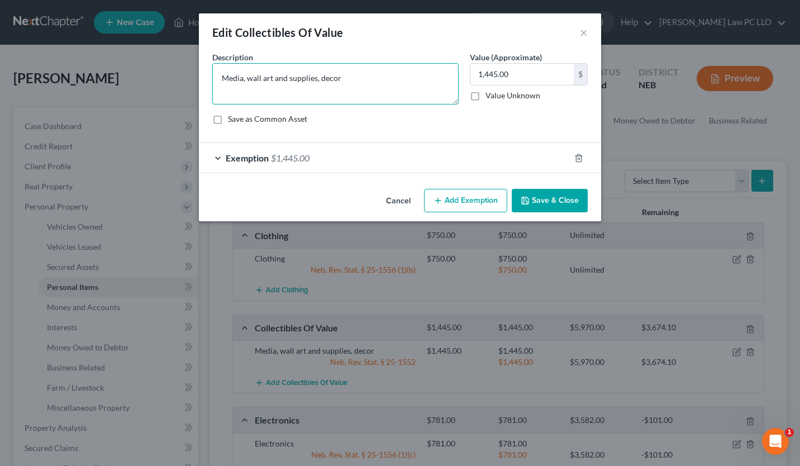
click at [243, 79] on textarea "Media, wall art and supplies, decor" at bounding box center [335, 83] width 246 height 41
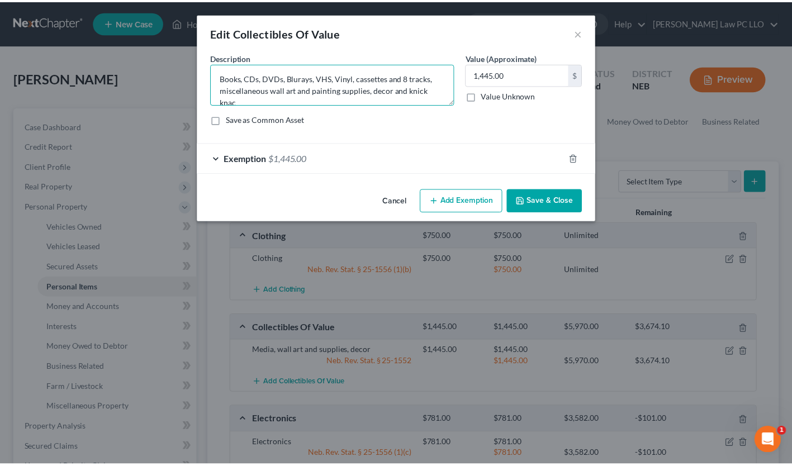
scroll to position [2, 0]
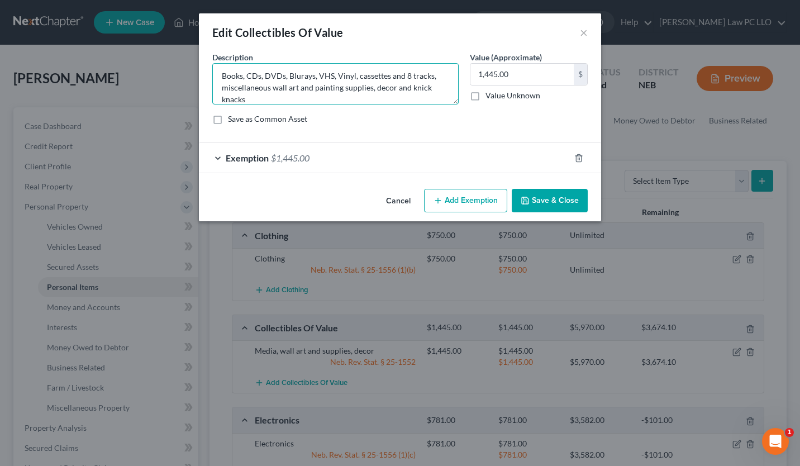
type textarea "Books, CDs, DVDs, Blurays, VHS, Vinyl, cassettes and 8 tracks, miscellaneous wa…"
click at [541, 197] on button "Save & Close" at bounding box center [550, 200] width 76 height 23
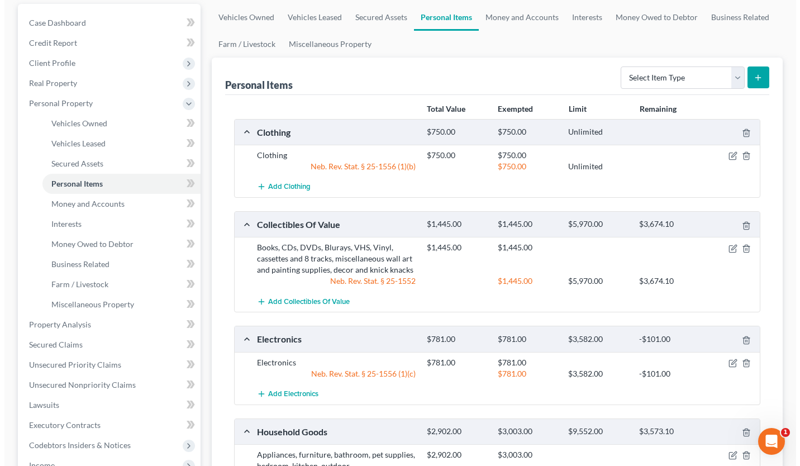
scroll to position [156, 0]
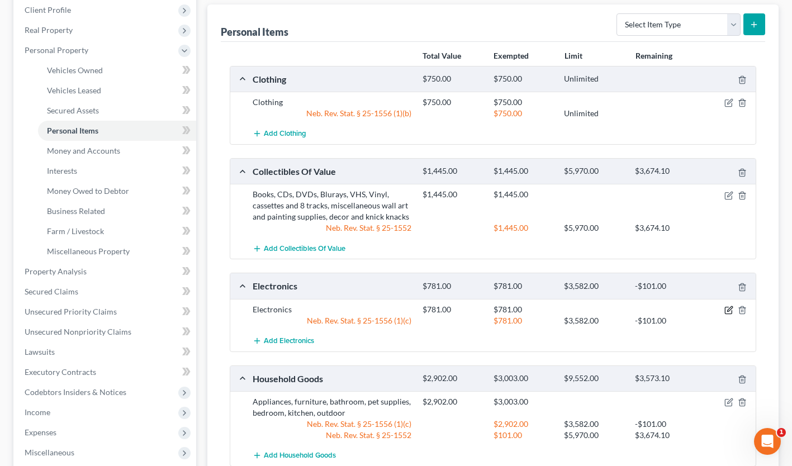
click at [726, 311] on icon "button" at bounding box center [728, 310] width 9 height 9
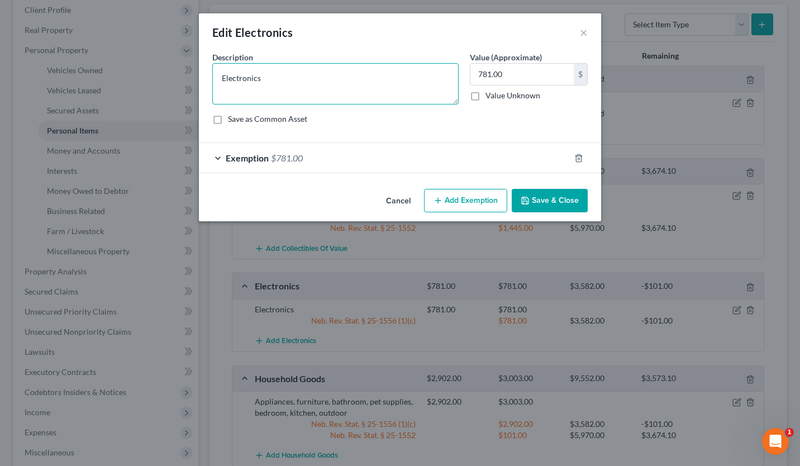
drag, startPoint x: 268, startPoint y: 80, endPoint x: 217, endPoint y: 76, distance: 51.1
click at [217, 76] on textarea "Electronics" at bounding box center [335, 83] width 246 height 41
type textarea "I"
click at [303, 79] on textarea "iMac, radios, Tvs, Stereo, computer, sound bar, turntable, film cameras, digita…" at bounding box center [335, 83] width 246 height 41
type textarea "iMac, radios, Tvs, Stereos, computer, sound bar, turntable, film cameras, digit…"
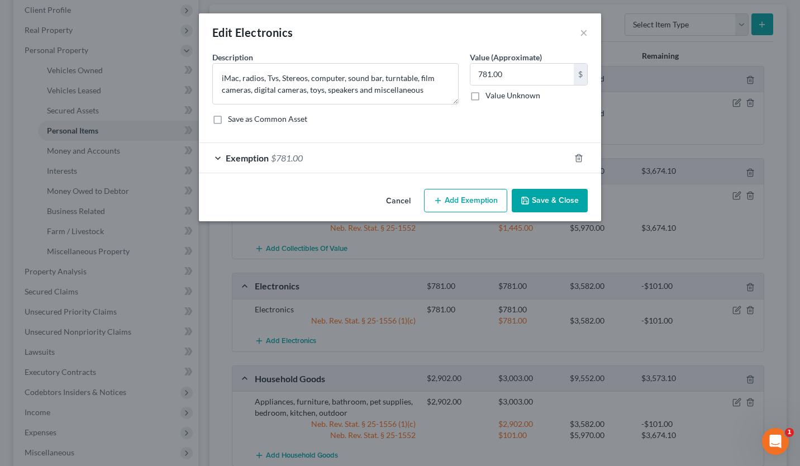
click at [535, 194] on button "Save & Close" at bounding box center [550, 200] width 76 height 23
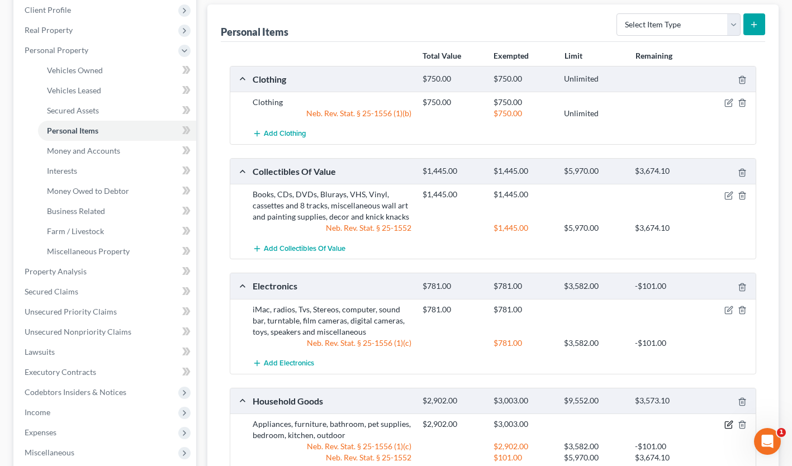
drag, startPoint x: 799, startPoint y: 334, endPoint x: 725, endPoint y: 424, distance: 116.8
drag, startPoint x: 725, startPoint y: 428, endPoint x: 722, endPoint y: 443, distance: 16.0
drag, startPoint x: 722, startPoint y: 443, endPoint x: 469, endPoint y: 418, distance: 253.9
click at [469, 419] on div "$2,902.00" at bounding box center [452, 424] width 71 height 11
click at [732, 426] on icon "button" at bounding box center [728, 424] width 9 height 9
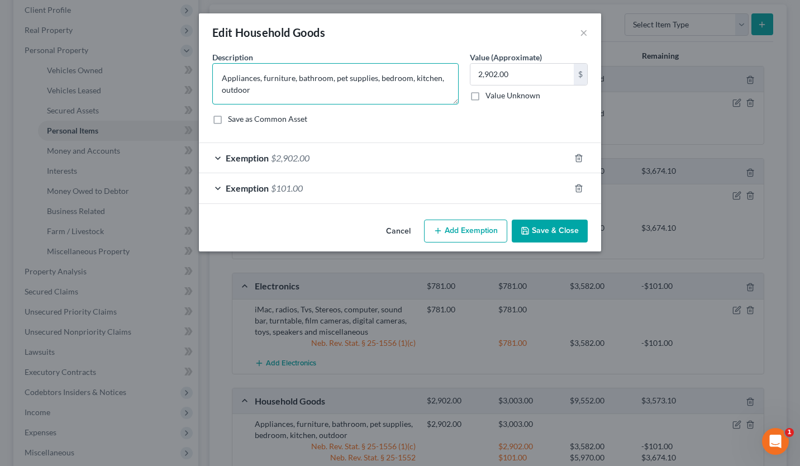
click at [293, 79] on textarea "Appliances, furniture, bathroom, pet supplies, bedroom, kitchen, outdoor" at bounding box center [335, 83] width 246 height 41
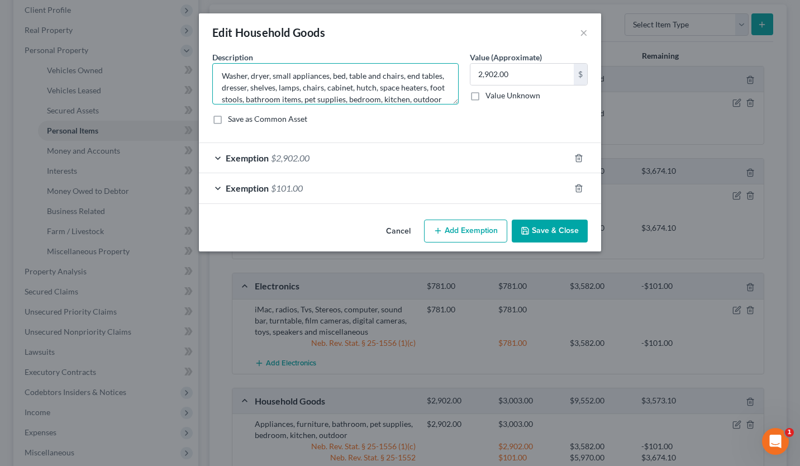
click at [392, 101] on textarea "Washer, dryer, small appliances, bed, table and chairs, end tables, dresser, sh…" at bounding box center [335, 83] width 246 height 41
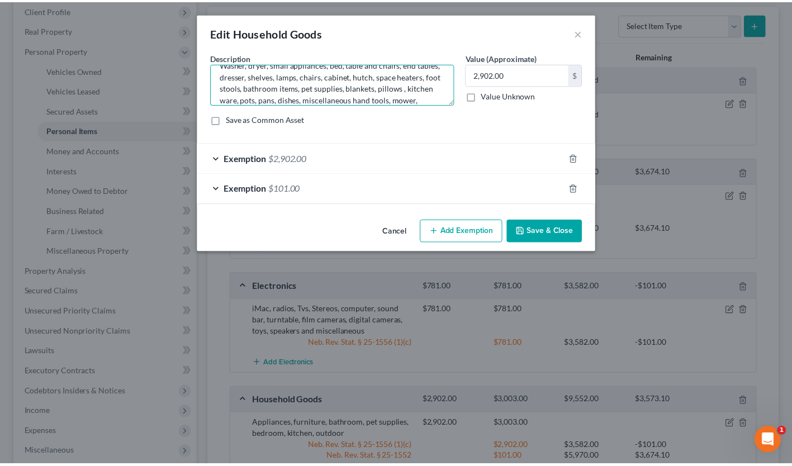
scroll to position [26, 0]
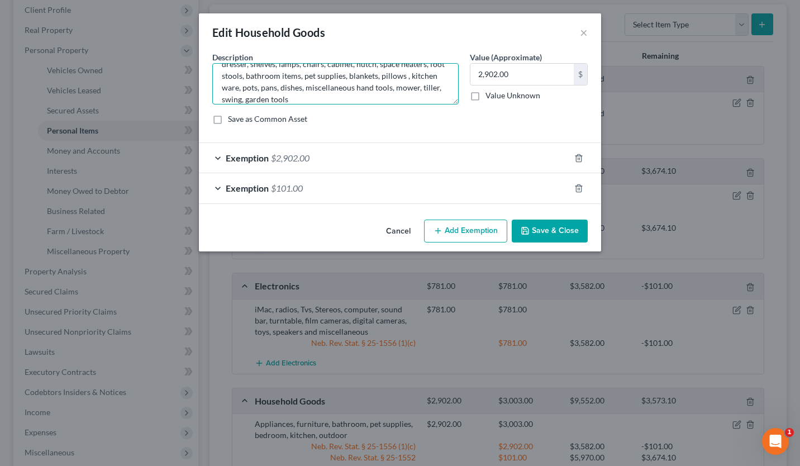
type textarea "Washer, dryer, small appliances, bed, table and chairs, end tables, dresser, sh…"
click at [535, 227] on button "Save & Close" at bounding box center [550, 231] width 76 height 23
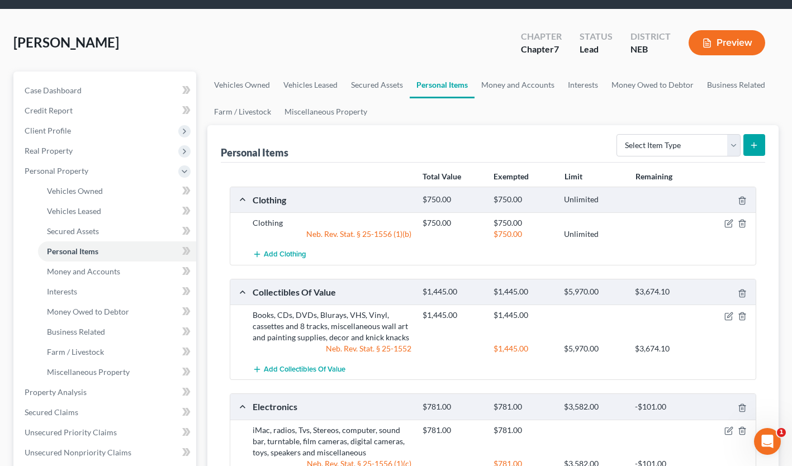
scroll to position [340, 0]
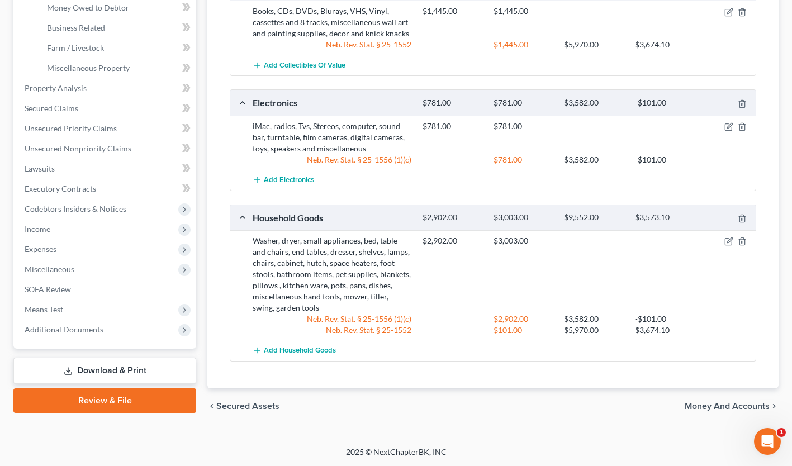
click at [132, 366] on link "Download & Print" at bounding box center [104, 371] width 183 height 26
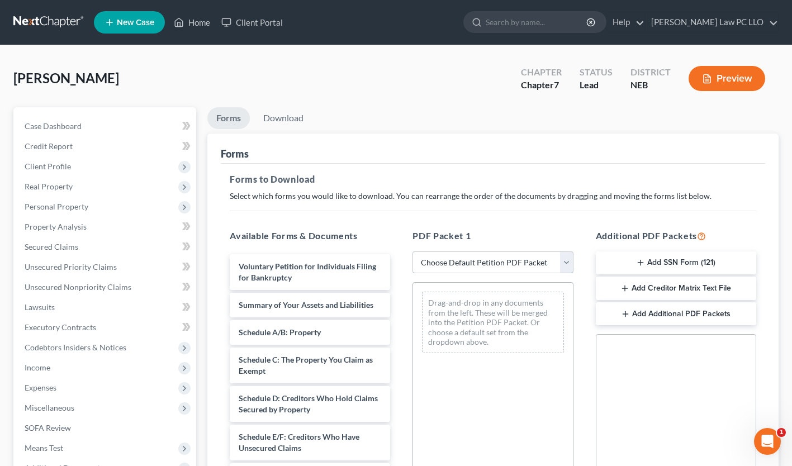
click at [490, 263] on select "Choose Default Petition PDF Packet Complete Bankruptcy Petition (all forms and …" at bounding box center [492, 262] width 160 height 22
select select "0"
click at [412, 251] on select "Choose Default Petition PDF Packet Complete Bankruptcy Petition (all forms and …" at bounding box center [492, 262] width 160 height 22
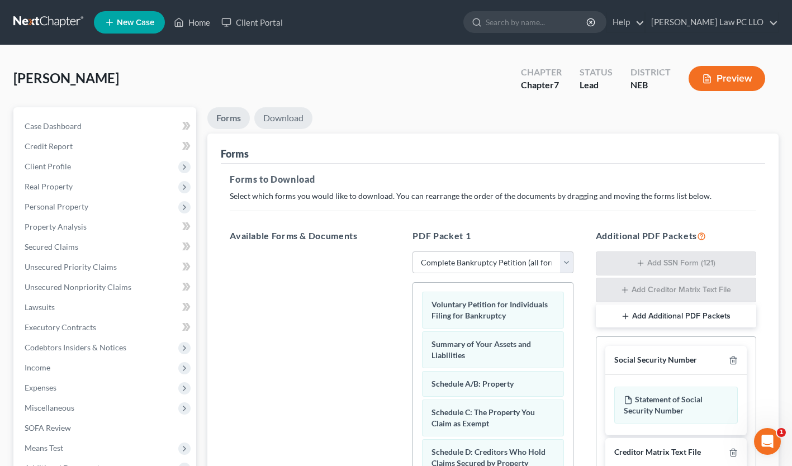
click at [291, 117] on link "Download" at bounding box center [283, 118] width 58 height 22
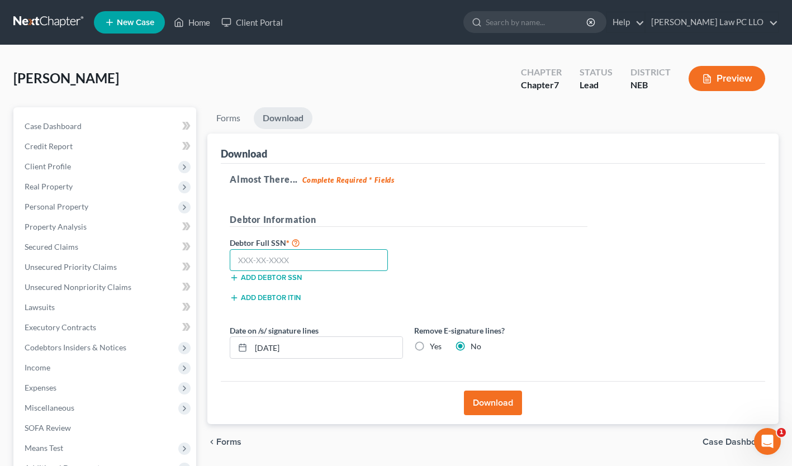
click at [242, 258] on input "text" at bounding box center [309, 260] width 158 height 22
type input "508-90-6486"
click at [490, 400] on button "Download" at bounding box center [493, 403] width 58 height 25
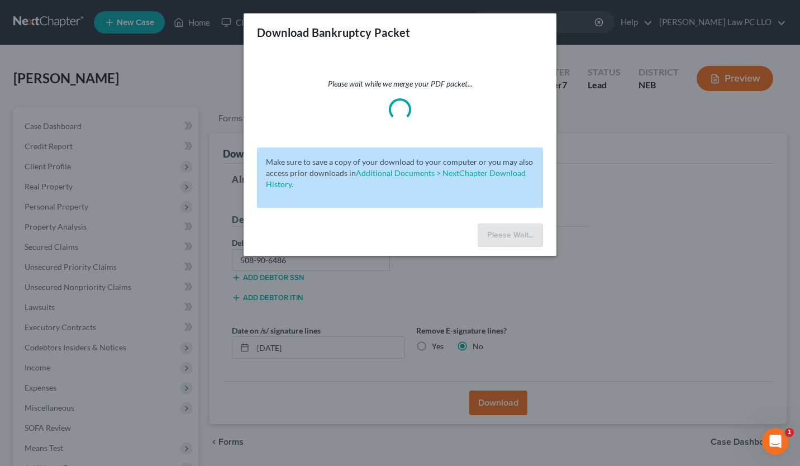
click at [459, 25] on div "Download Bankruptcy Packet" at bounding box center [400, 32] width 313 height 38
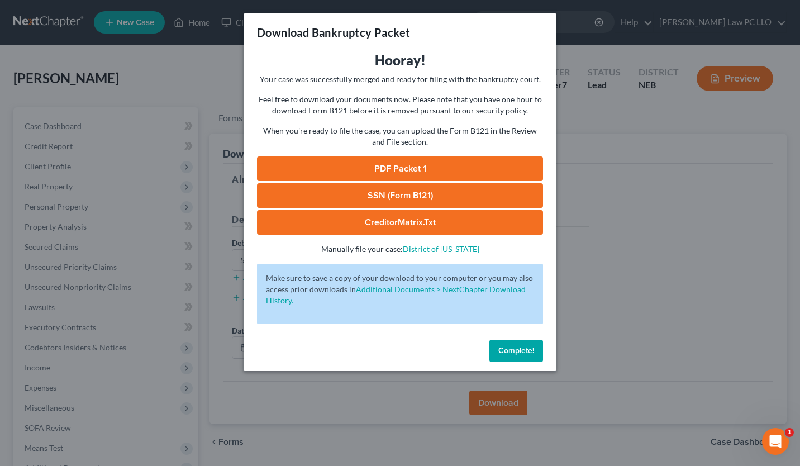
click at [398, 169] on link "PDF Packet 1" at bounding box center [400, 168] width 286 height 25
click at [500, 352] on span "Complete!" at bounding box center [517, 351] width 36 height 10
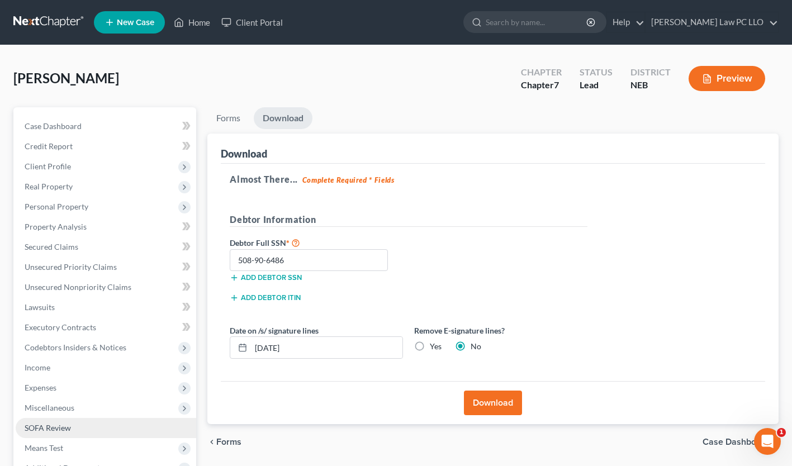
click at [103, 427] on link "SOFA Review" at bounding box center [106, 428] width 181 height 20
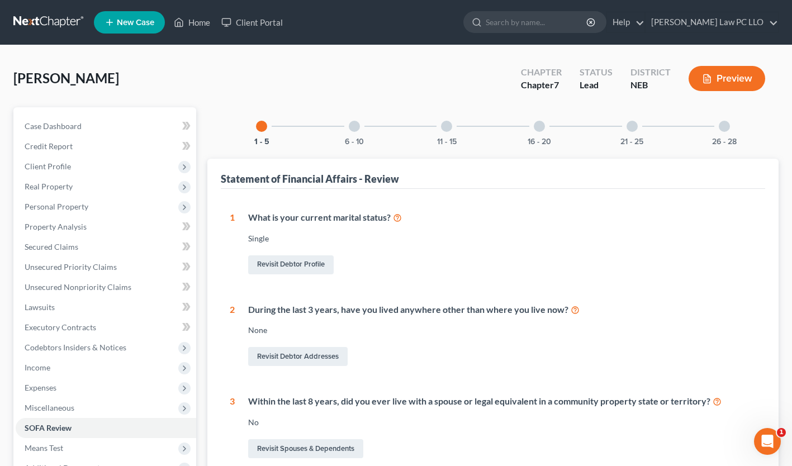
click at [627, 129] on div "21 - 25" at bounding box center [632, 126] width 38 height 38
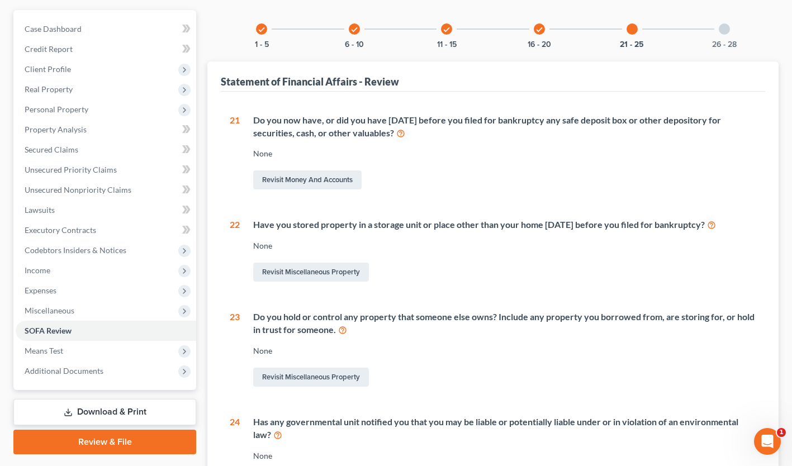
scroll to position [117, 0]
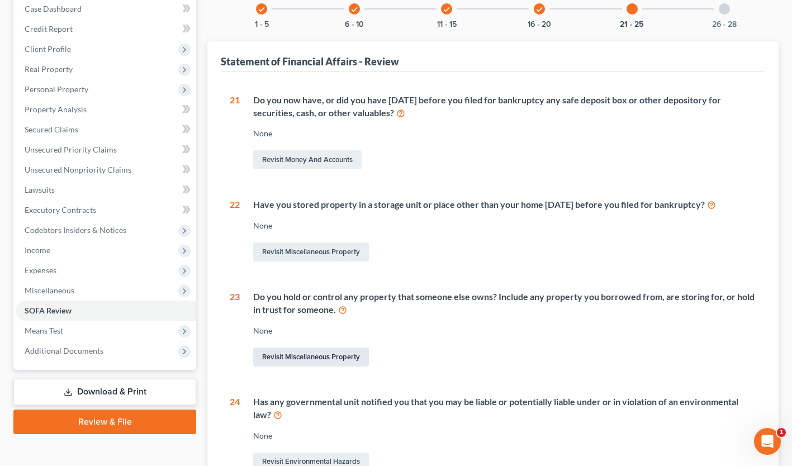
click at [328, 357] on link "Revisit Miscellaneous Property" at bounding box center [311, 357] width 116 height 19
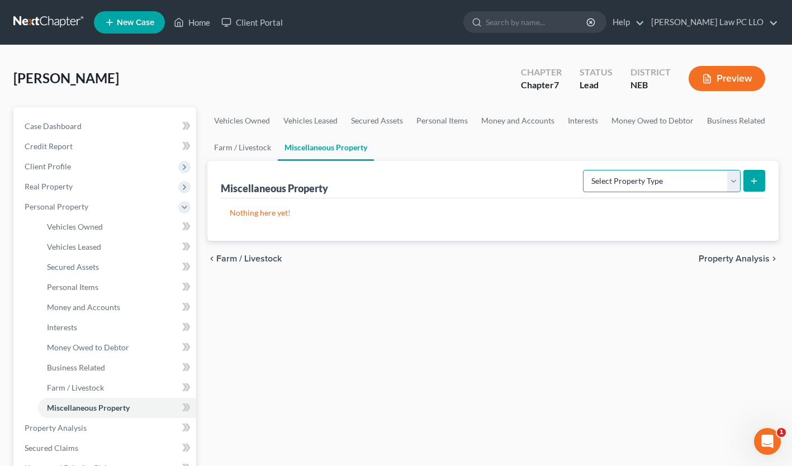
click at [727, 179] on select "Select Property Type Assigned for Creditor Benefit [DATE] Holding for Another N…" at bounding box center [662, 181] width 158 height 22
select select "holding_for_another"
click at [583, 170] on select "Select Property Type Assigned for Creditor Benefit [DATE] Holding for Another N…" at bounding box center [662, 181] width 158 height 22
click at [759, 173] on button "submit" at bounding box center [754, 181] width 22 height 22
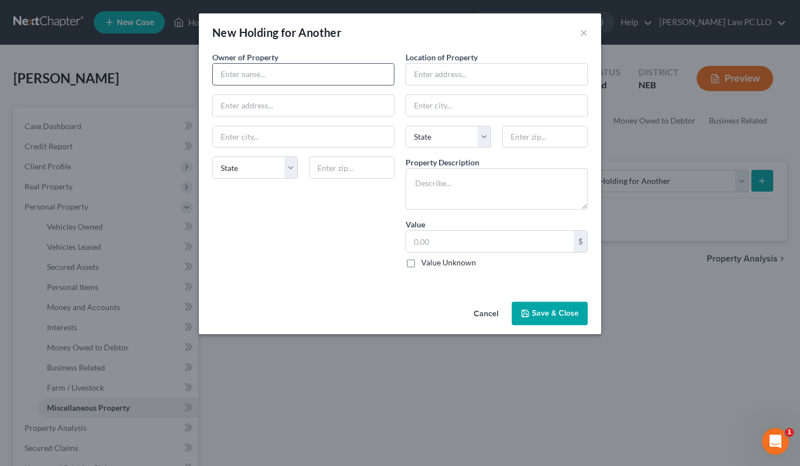
click at [240, 77] on input "text" at bounding box center [303, 74] width 181 height 21
type input "[PERSON_NAME]"
type input "[GEOGRAPHIC_DATA]"
select select "30"
click at [449, 72] on input "text" at bounding box center [496, 74] width 181 height 21
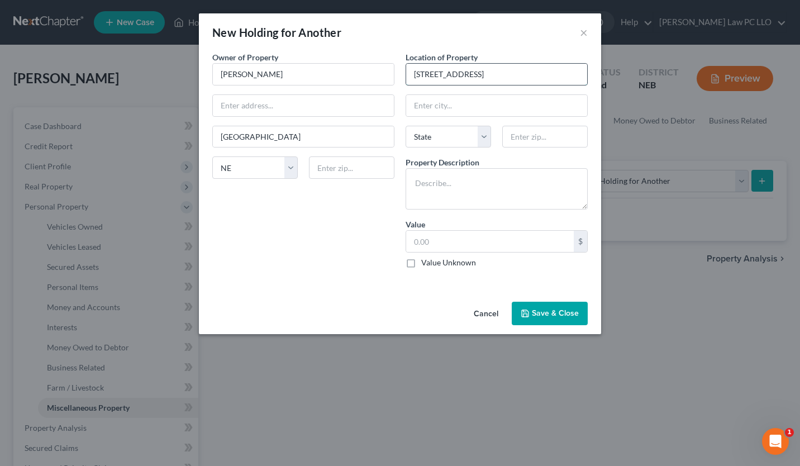
type input "[STREET_ADDRESS]"
type input "Linclon"
select select "30"
click at [433, 112] on input "Linclon" at bounding box center [496, 105] width 181 height 21
type input "Lincoln"
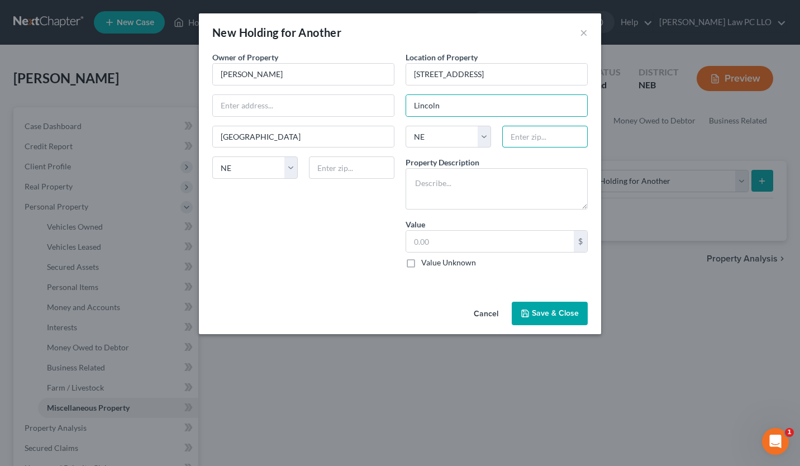
click at [521, 130] on input "text" at bounding box center [545, 137] width 86 height 22
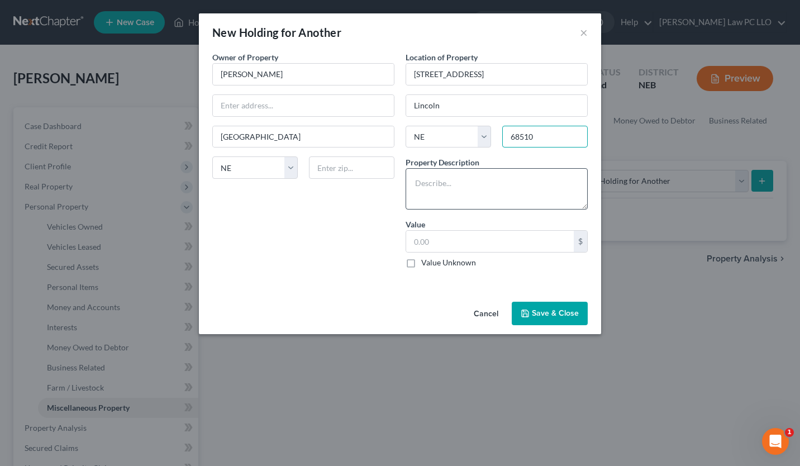
type input "68510"
click at [450, 183] on textarea at bounding box center [497, 188] width 182 height 41
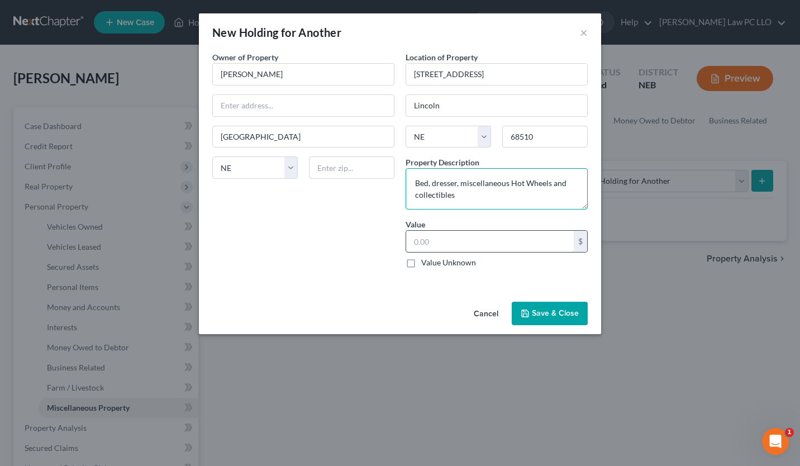
type textarea "Bed, dresser, miscellaneous Hot Wheels and collectibles"
click at [429, 245] on input "text" at bounding box center [490, 241] width 168 height 21
type input "100"
click at [540, 313] on button "Save & Close" at bounding box center [550, 313] width 76 height 23
